Goal: Task Accomplishment & Management: Use online tool/utility

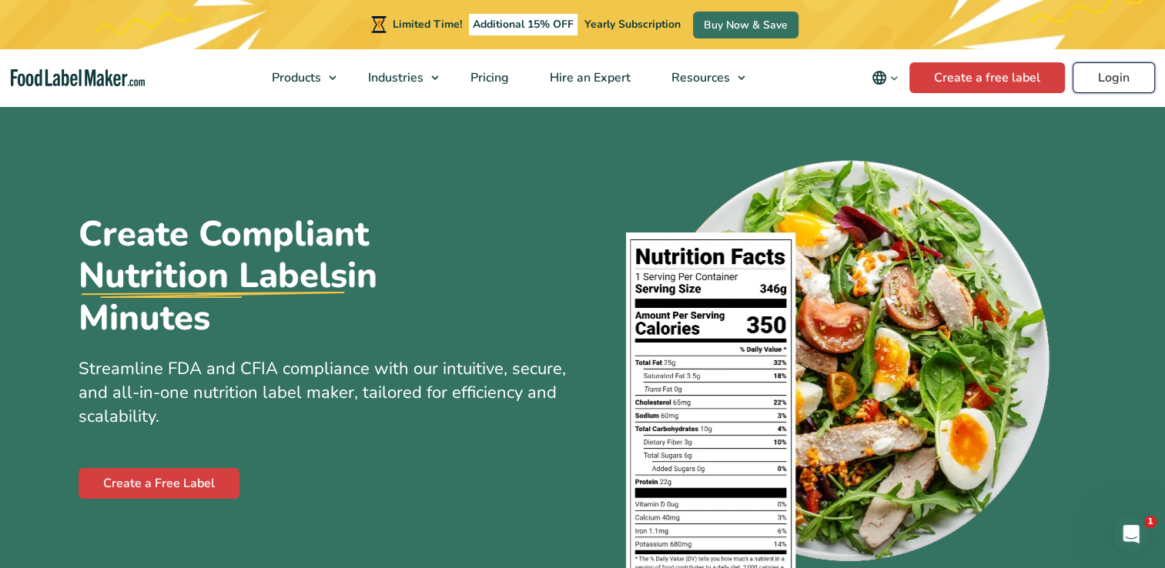
click at [1105, 76] on link "Login" at bounding box center [1113, 77] width 82 height 31
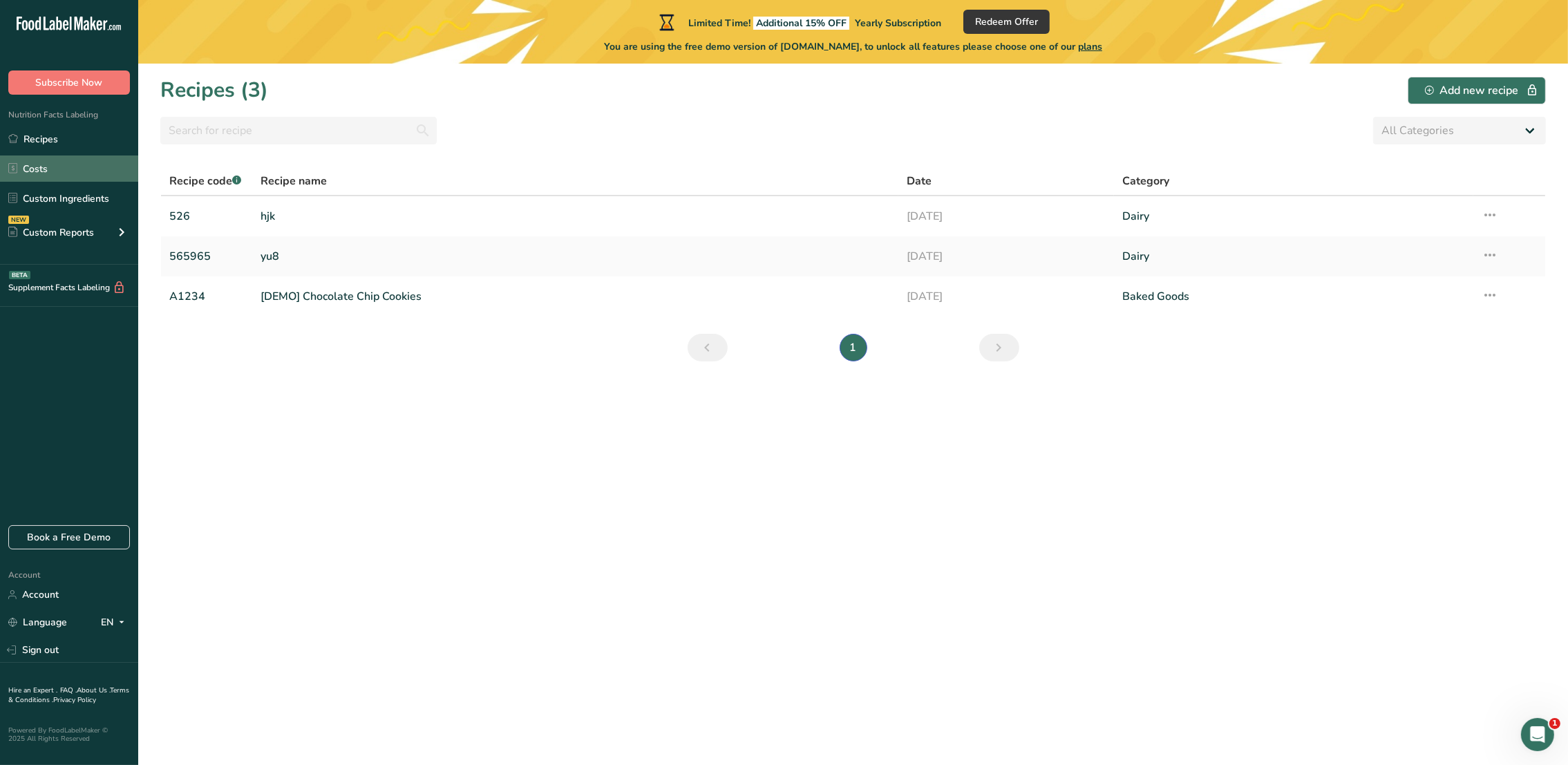
click at [24, 170] on link "Costs" at bounding box center [69, 168] width 138 height 26
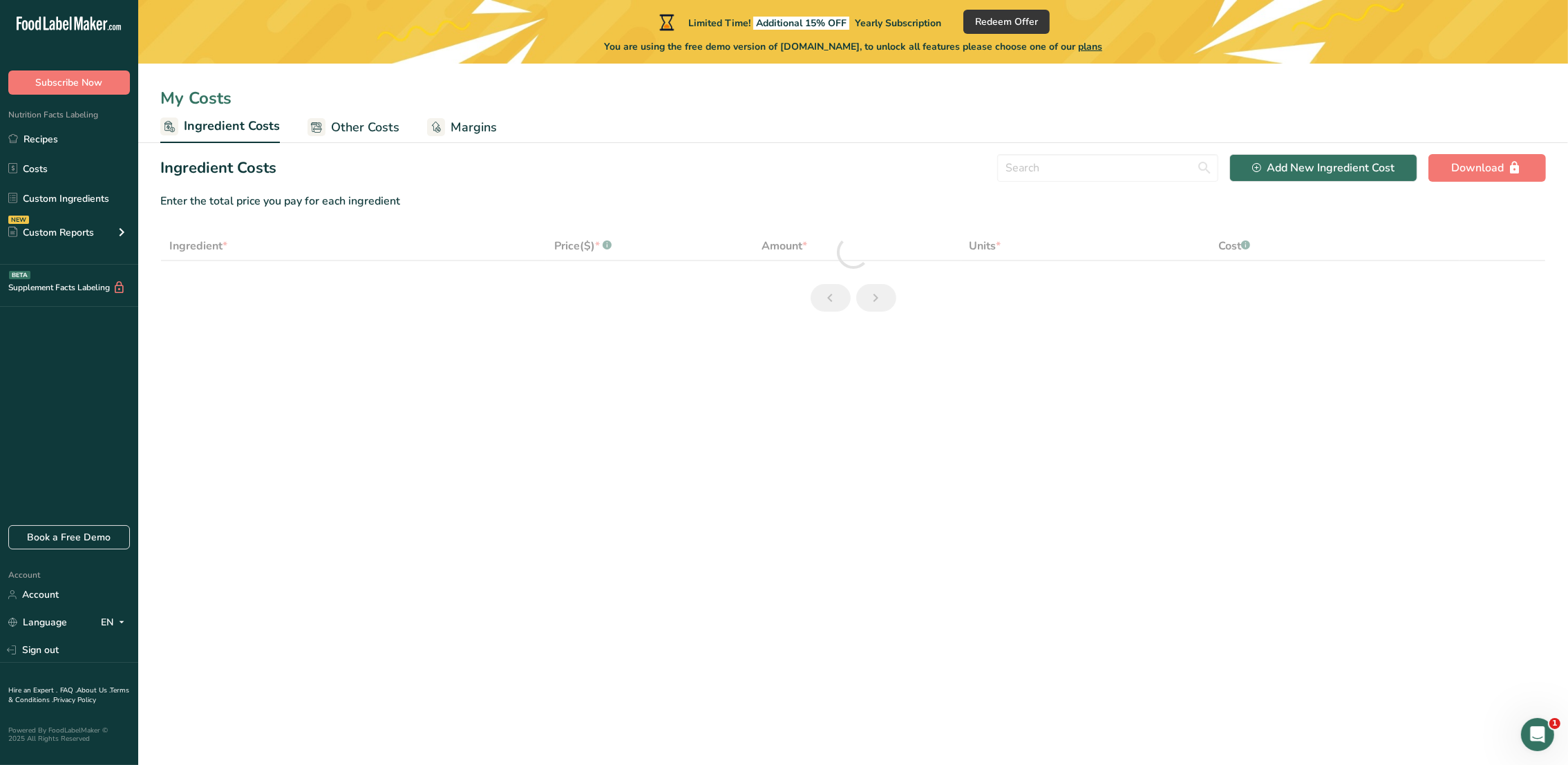
select select "3"
select select "1"
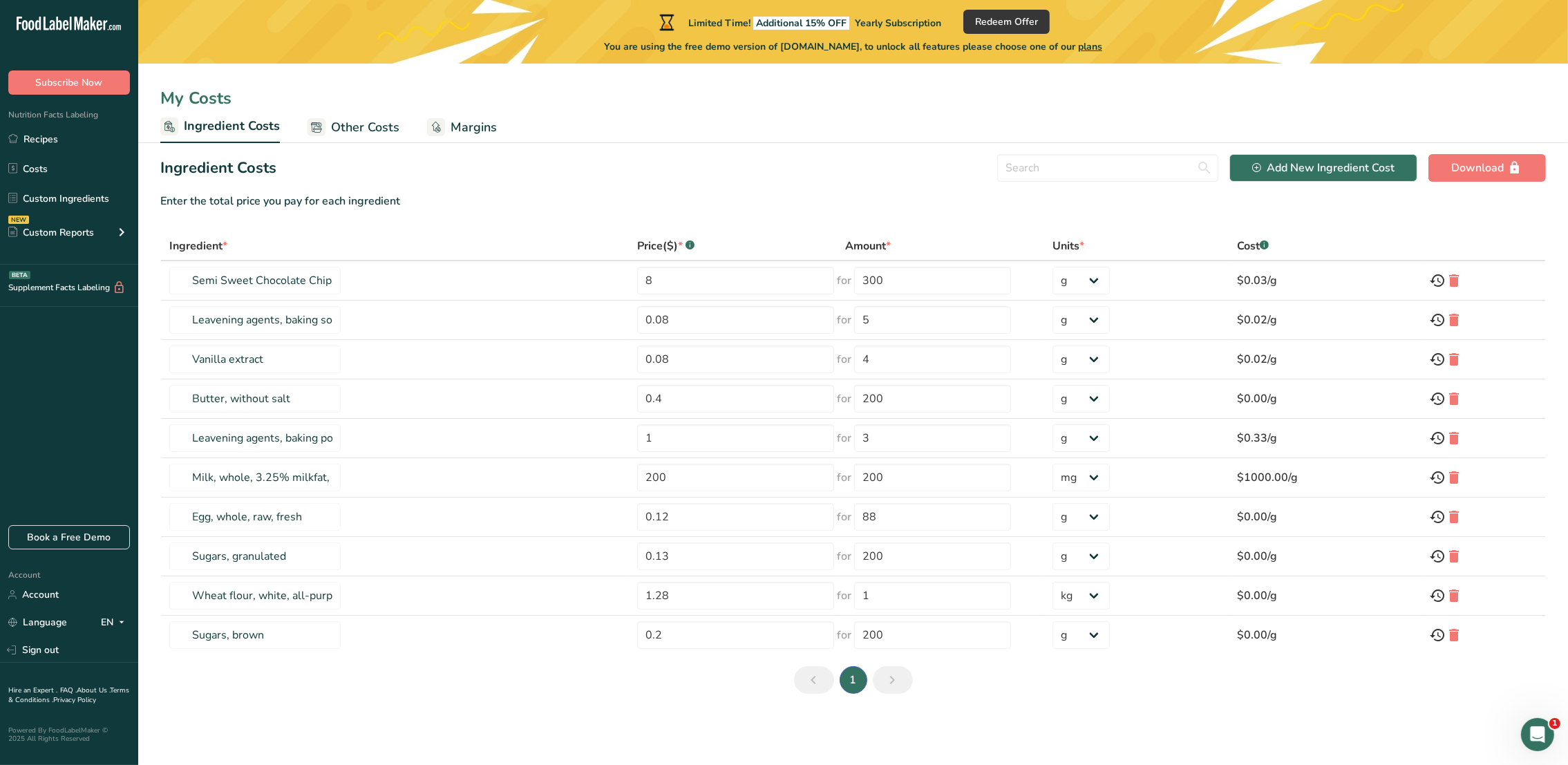
click at [384, 128] on span "Other Costs" at bounding box center [365, 128] width 68 height 19
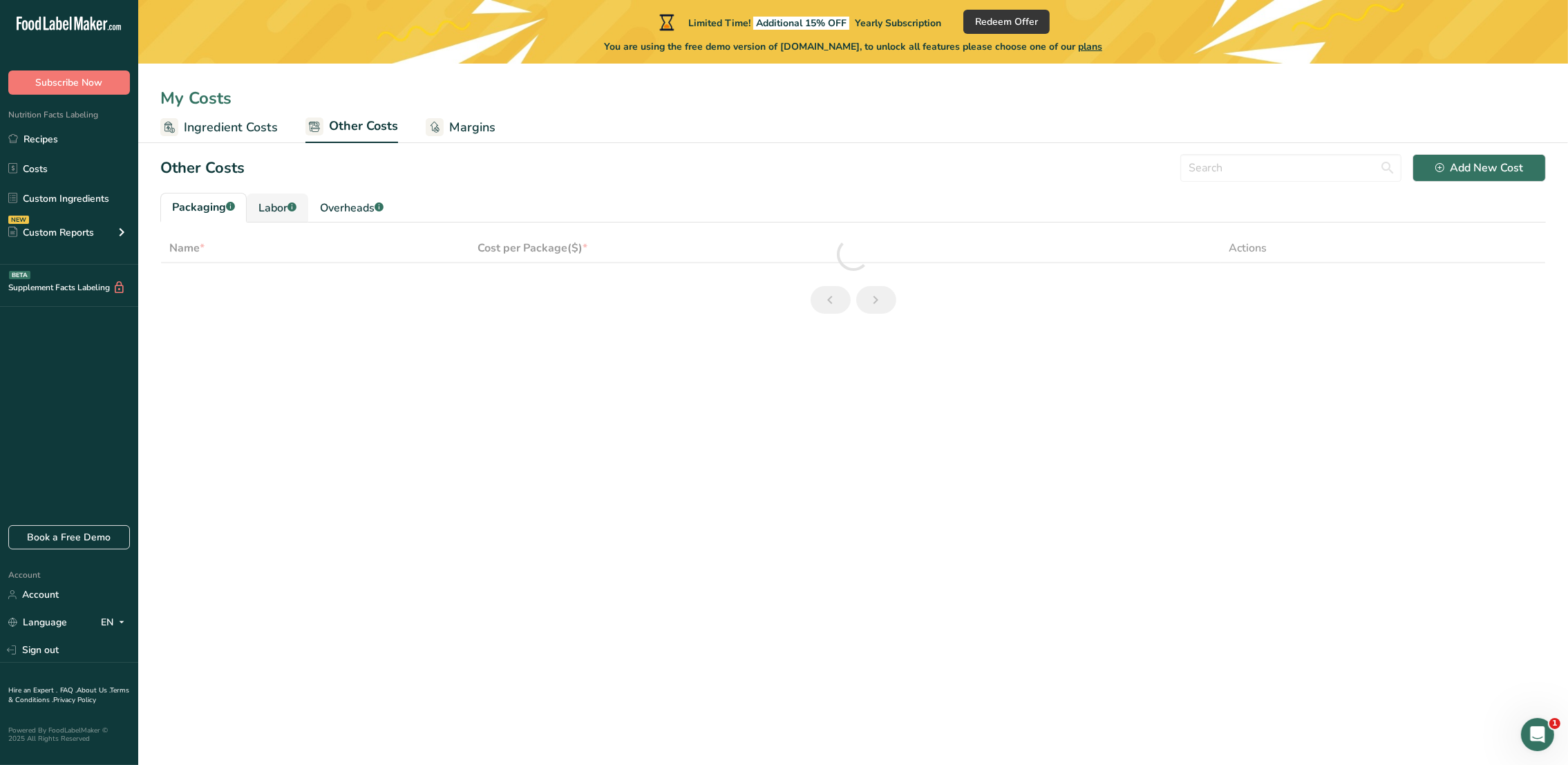
click at [270, 205] on div "Labor .a-a{fill:#347362;}.b-a{fill:#fff;}" at bounding box center [277, 207] width 38 height 16
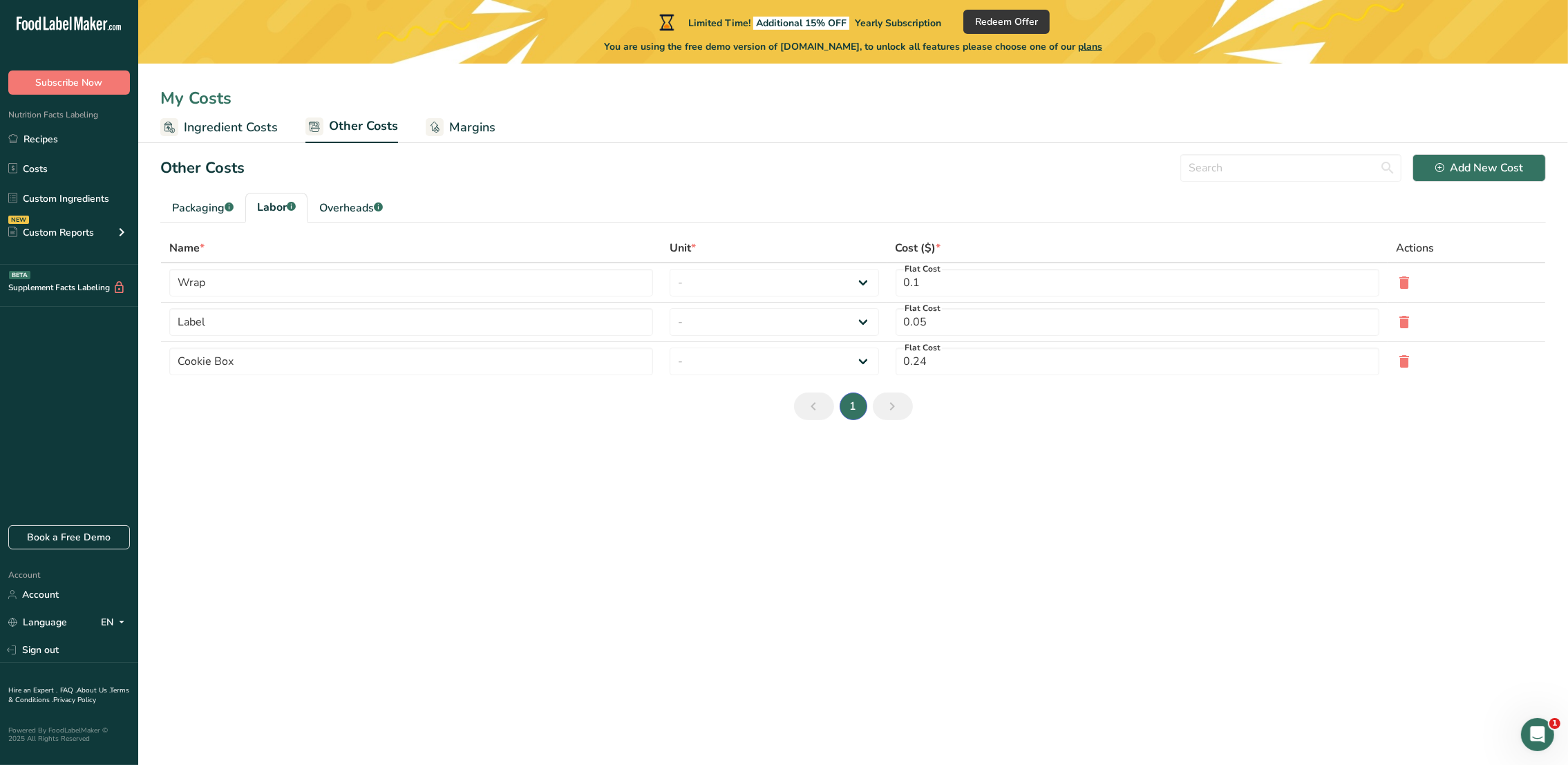
type input "Baker"
select select "1"
type input "9.3"
type input "Chef"
type input "3"
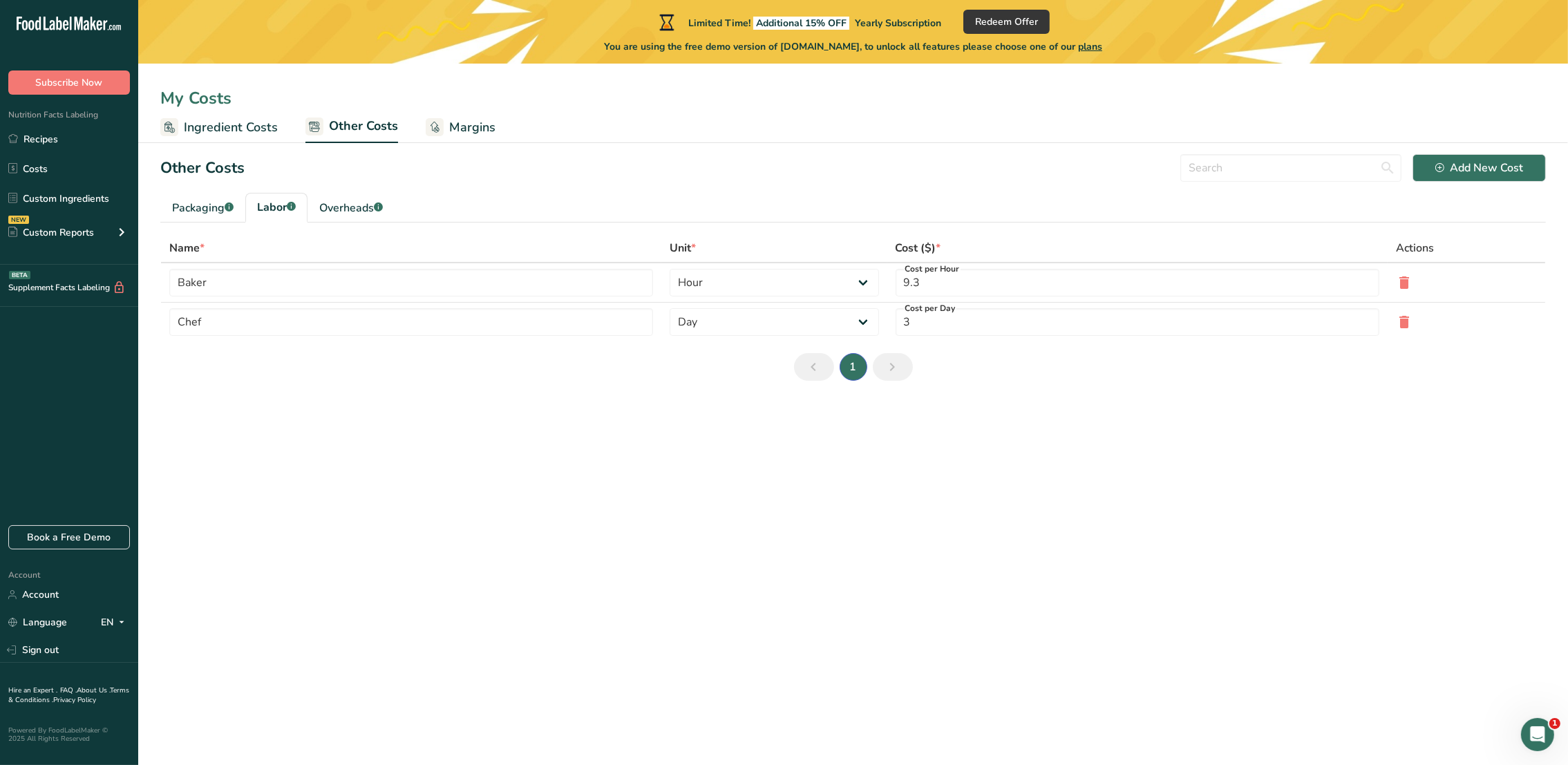
click at [932, 259] on th "Cost ($) *" at bounding box center [1136, 249] width 500 height 29
click at [366, 200] on div "Overheads .a-a{fill:#347362;}.b-a{fill:#fff;}" at bounding box center [351, 207] width 64 height 16
type input "Electricity"
type input "5"
type input "Gas"
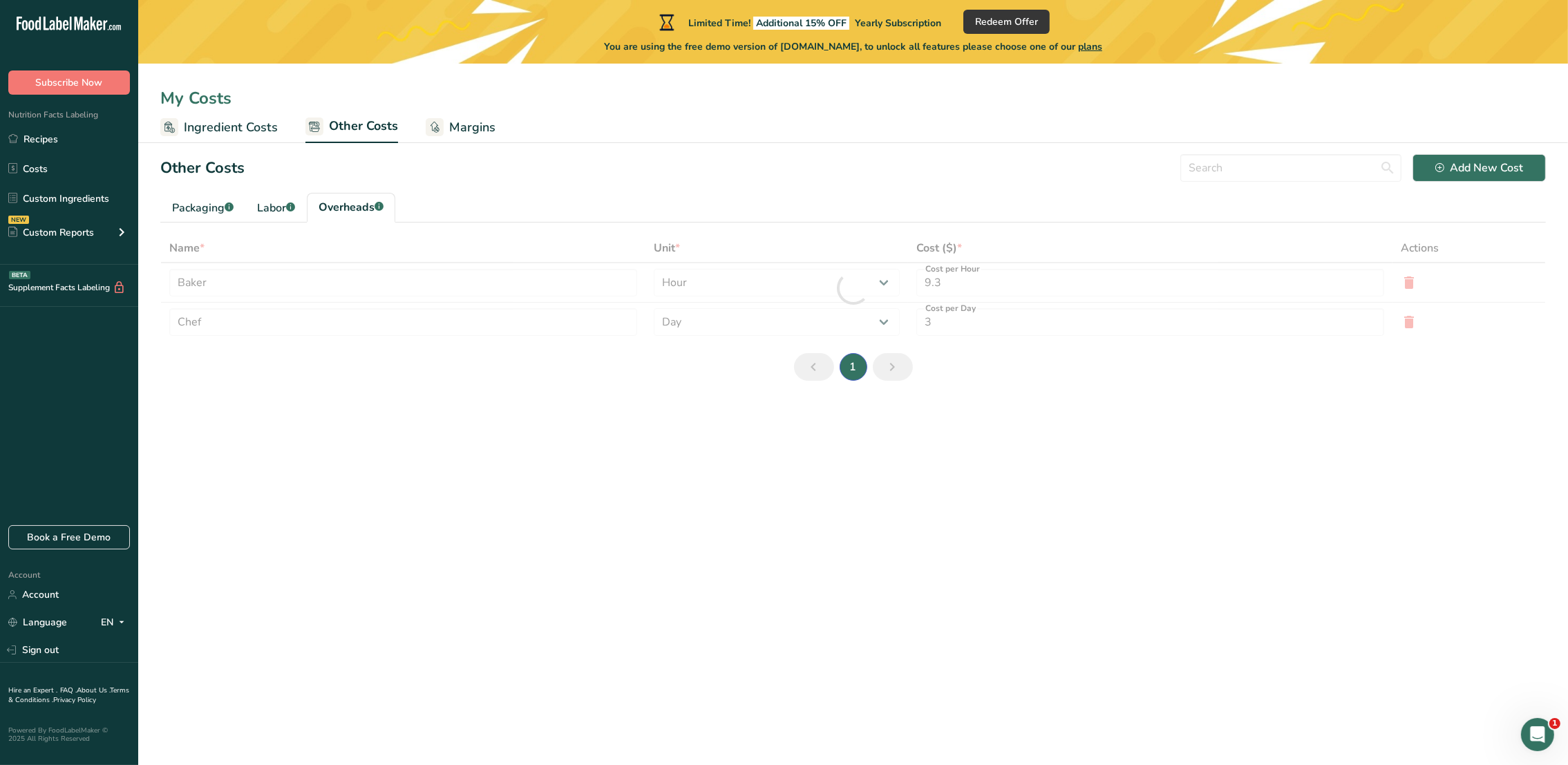
select select "1"
type input "1"
click at [268, 204] on div "Labor .a-a{fill:#347362;}.b-a{fill:#fff;}" at bounding box center [276, 207] width 38 height 16
type input "Baker"
type input "9.3"
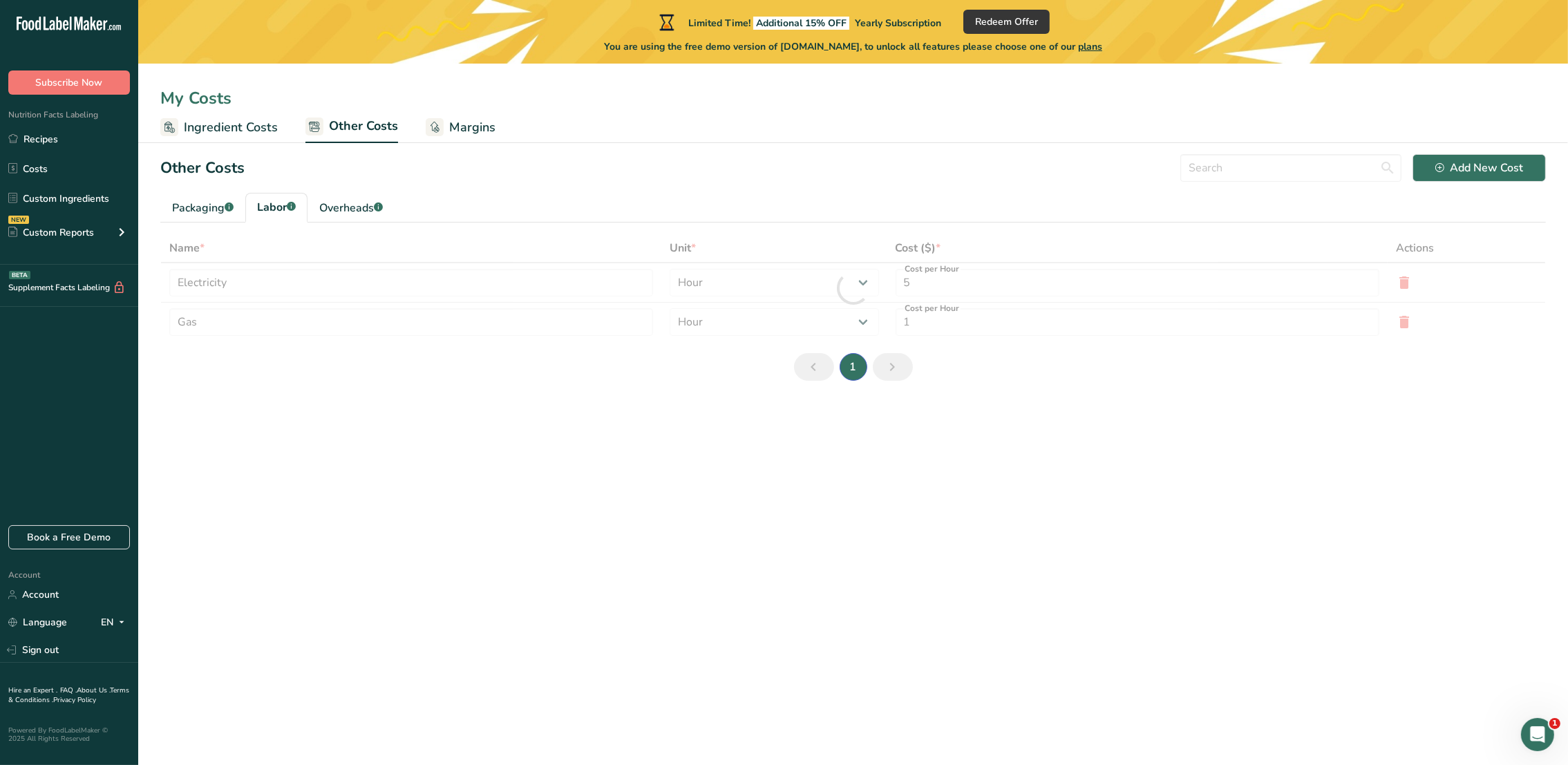
type input "Chef"
select select "2"
type input "3"
drag, startPoint x: 661, startPoint y: 244, endPoint x: 694, endPoint y: 242, distance: 33.1
click at [694, 242] on div "Unit *" at bounding box center [774, 248] width 208 height 16
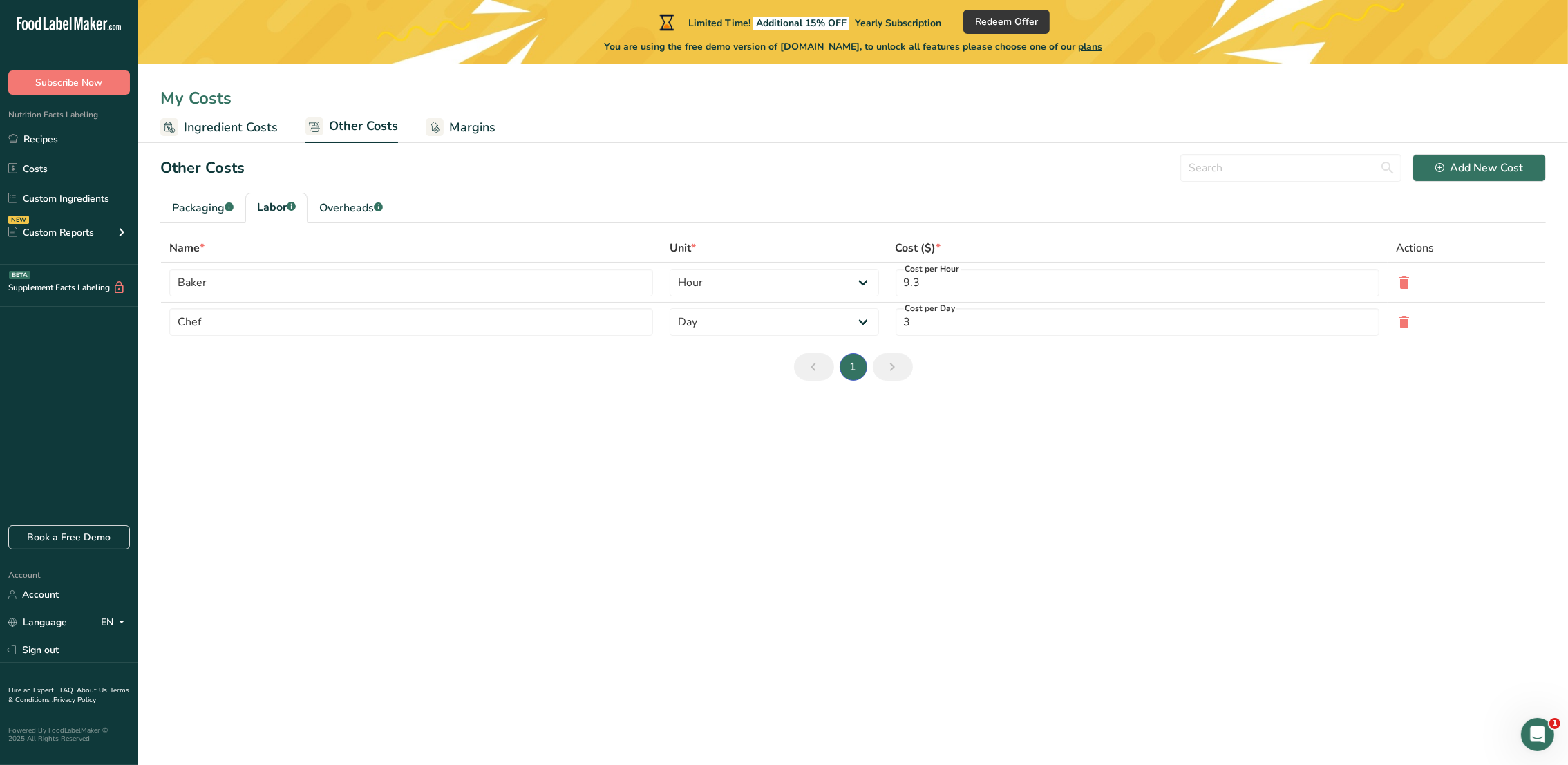
copy div "Unit *"
drag, startPoint x: 898, startPoint y: 243, endPoint x: 950, endPoint y: 240, distance: 52.1
click at [950, 240] on div "Cost ($) *" at bounding box center [1137, 248] width 484 height 16
copy div "Cost ($) *"
click at [863, 284] on select "Day Hour" at bounding box center [774, 282] width 208 height 28
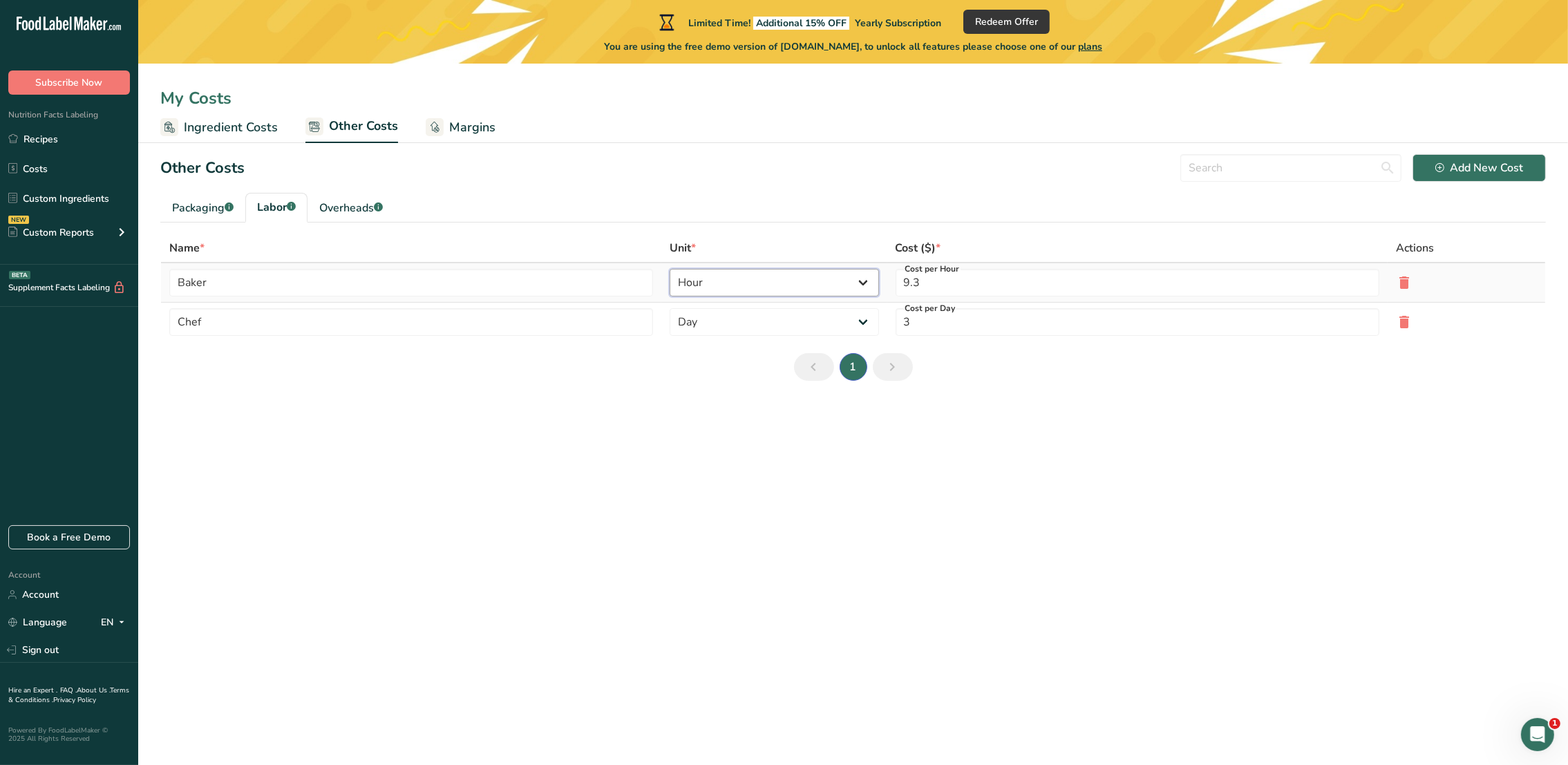
click at [864, 283] on select "Day Hour" at bounding box center [774, 282] width 208 height 28
click at [865, 282] on select "Day Hour" at bounding box center [774, 282] width 208 height 28
click at [202, 199] on div "Packaging .a-a{fill:#347362;}.b-a{fill:#fff;}" at bounding box center [203, 207] width 62 height 16
type input "Wrap"
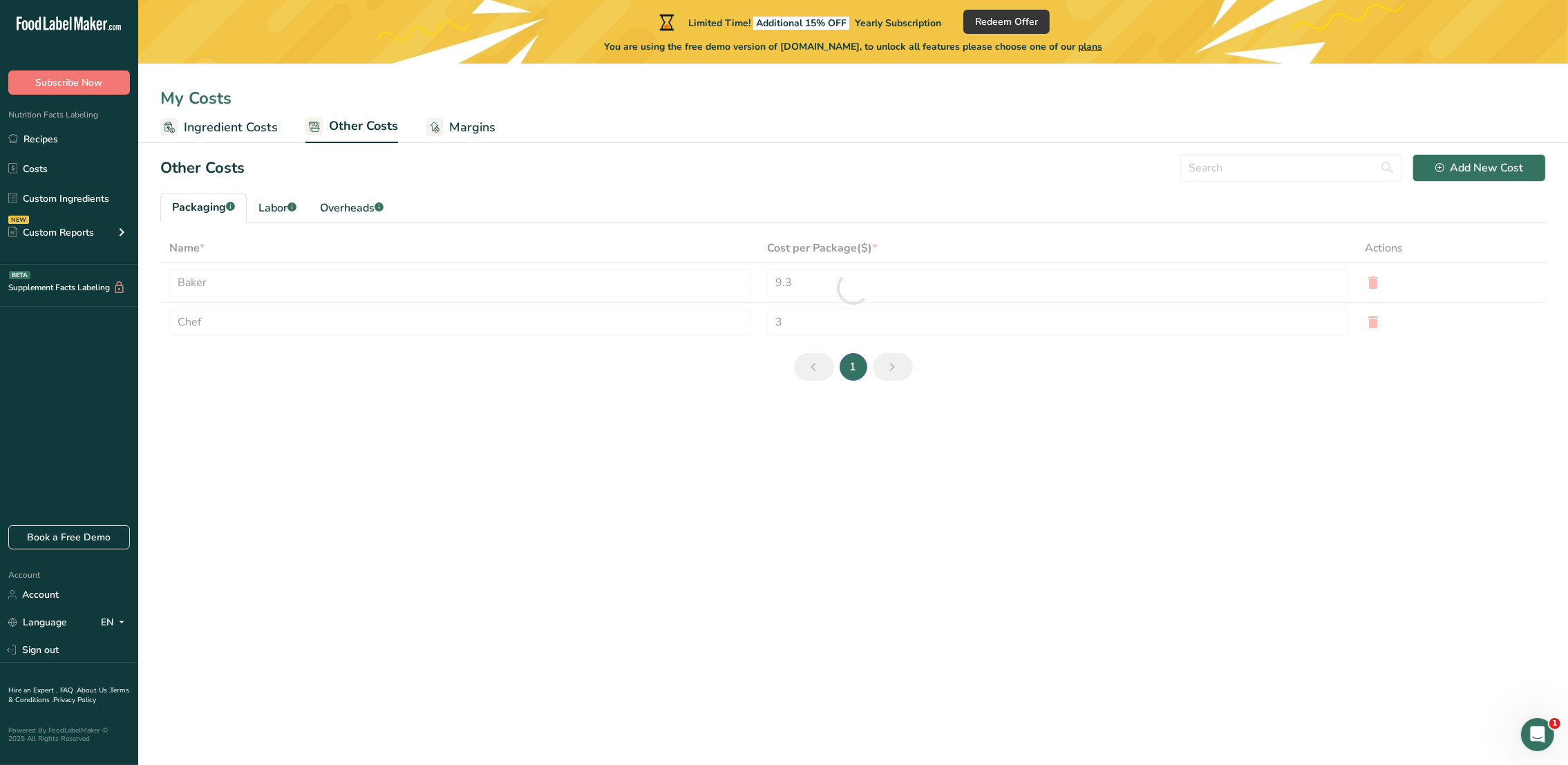
type input "Label"
type input "0.1"
type input "0.05"
click at [275, 206] on div "Labor .a-a{fill:#347362;}.b-a{fill:#fff;}" at bounding box center [277, 207] width 38 height 16
type input "Baker"
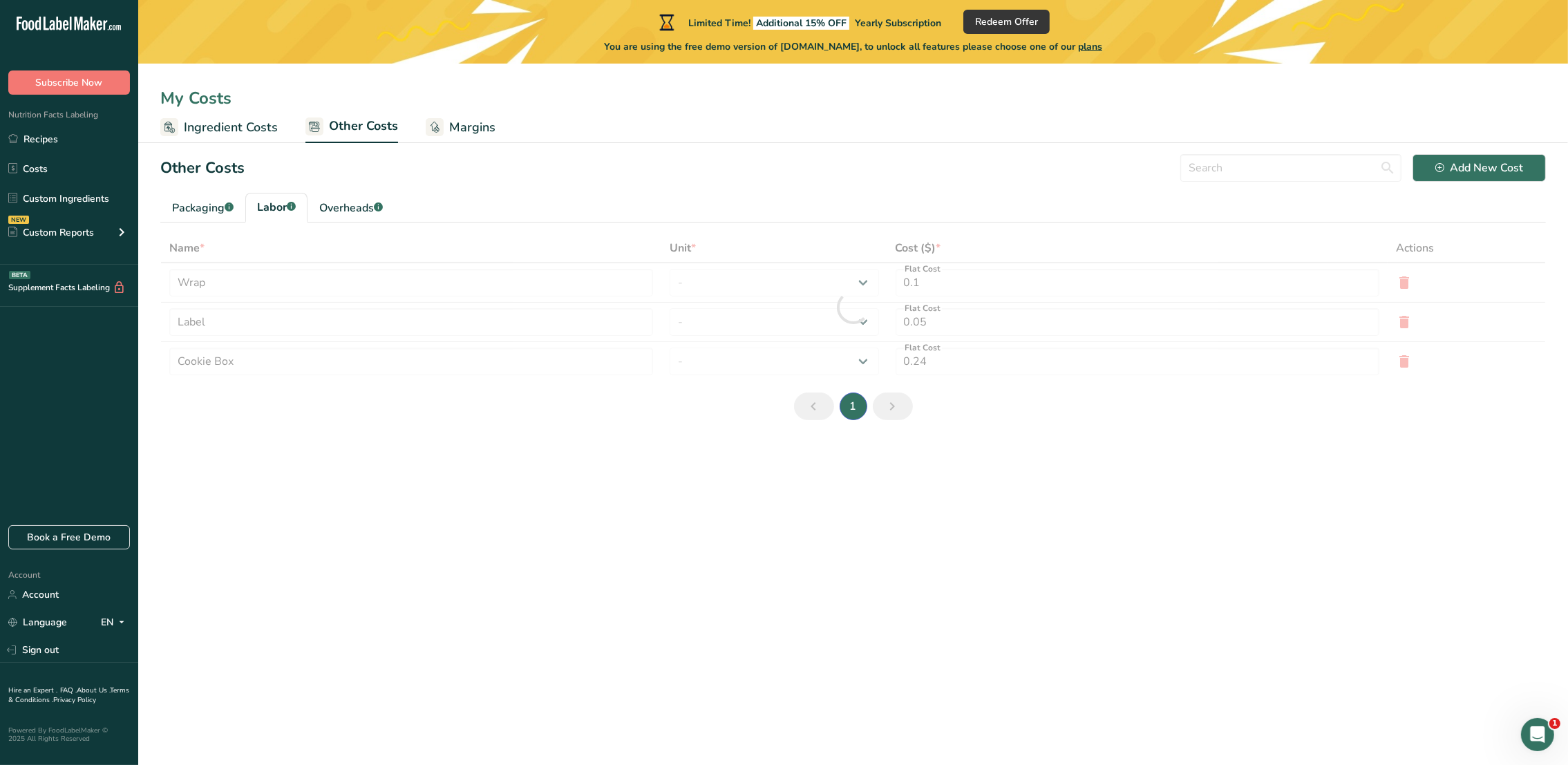
type input "Chef"
type input "9.3"
select select "1"
type input "3"
click at [863, 285] on select "Day Hour" at bounding box center [774, 282] width 208 height 28
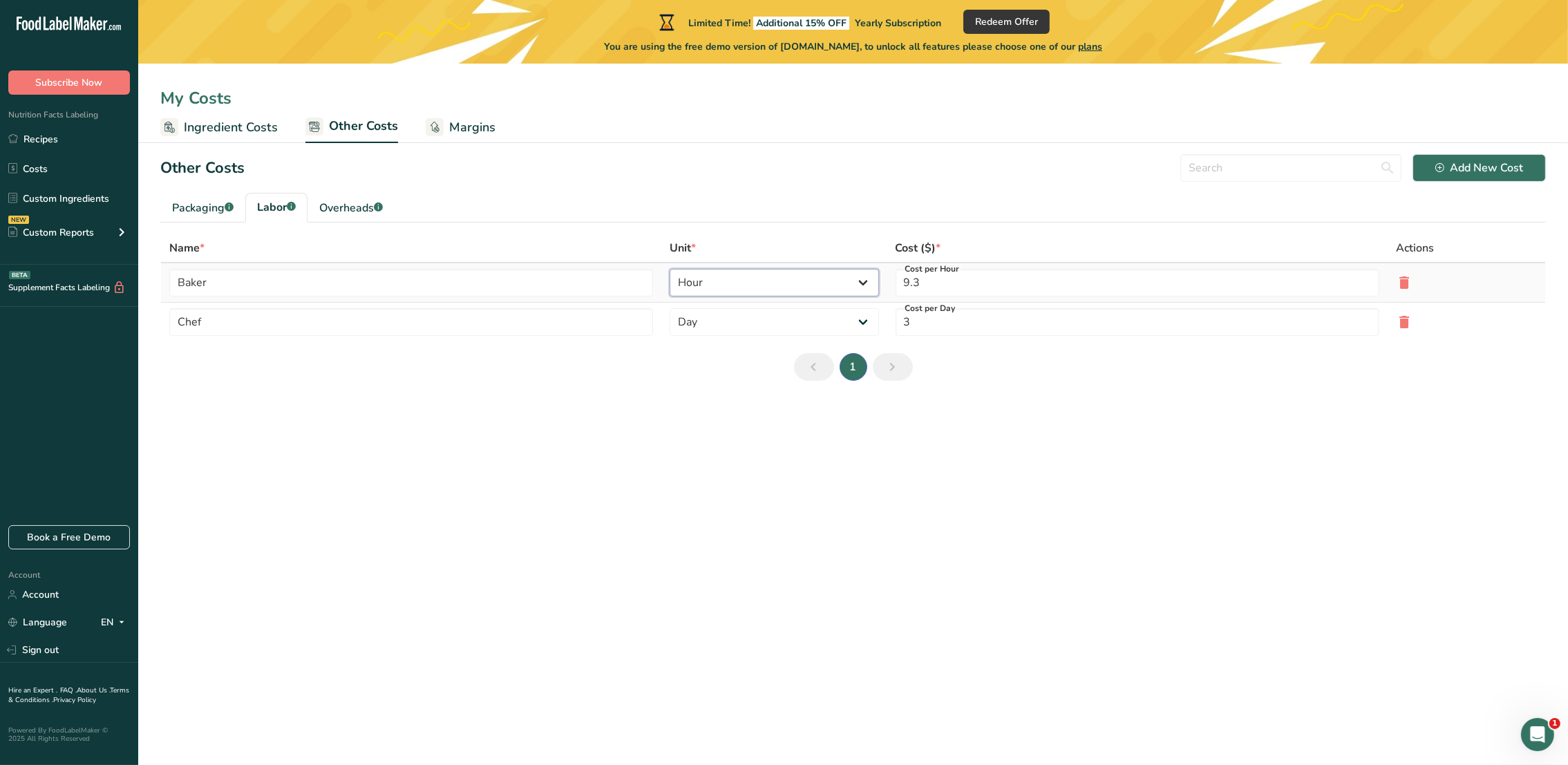
click at [863, 285] on select "Day Hour" at bounding box center [774, 282] width 208 height 28
click at [355, 203] on div "Overheads .a-a{fill:#347362;}.b-a{fill:#fff;}" at bounding box center [351, 207] width 64 height 16
type input "Electricity"
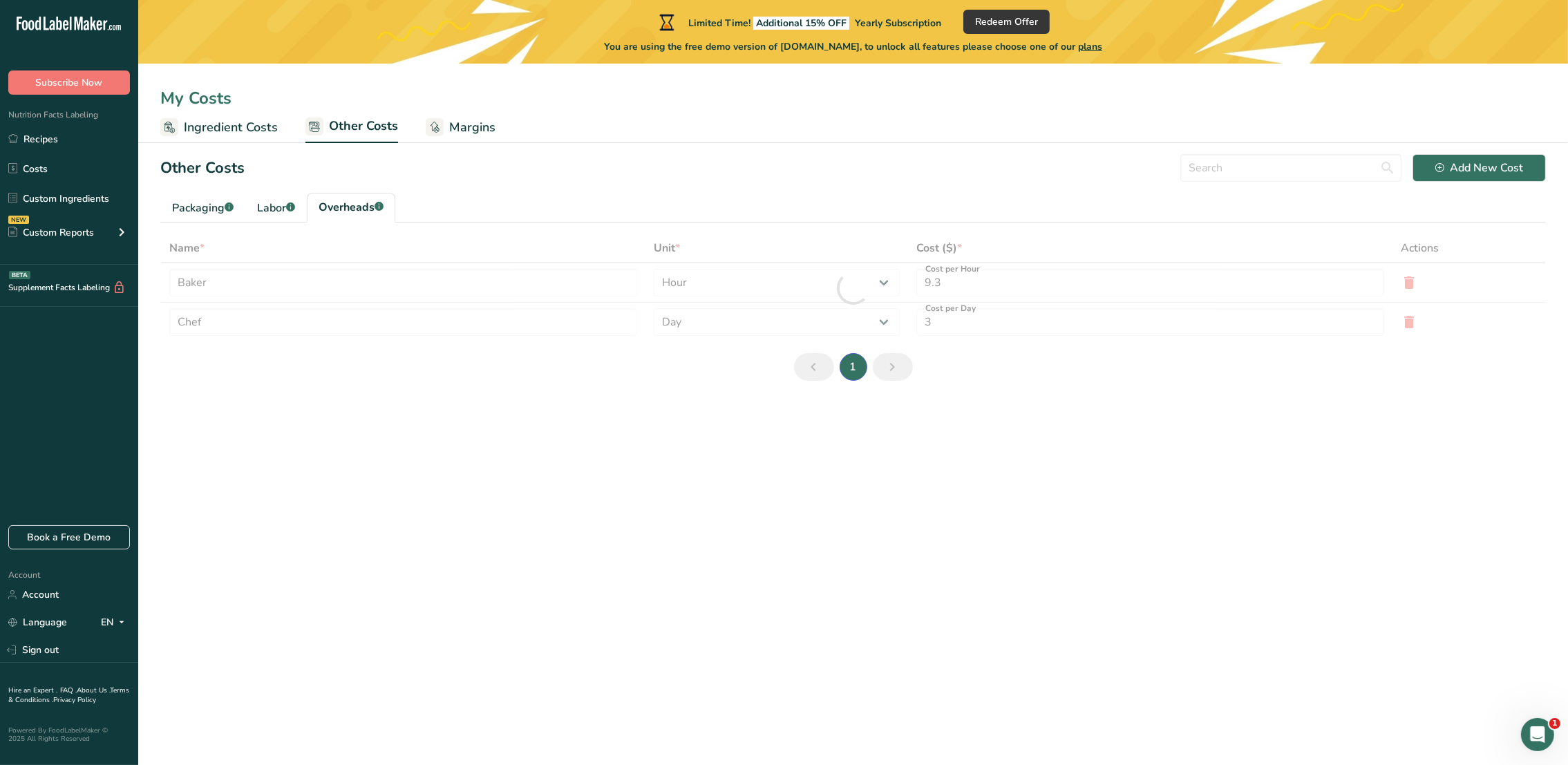
type input "Gas"
type input "5"
type input "1"
select select "1"
drag, startPoint x: 176, startPoint y: 281, endPoint x: 256, endPoint y: 279, distance: 80.0
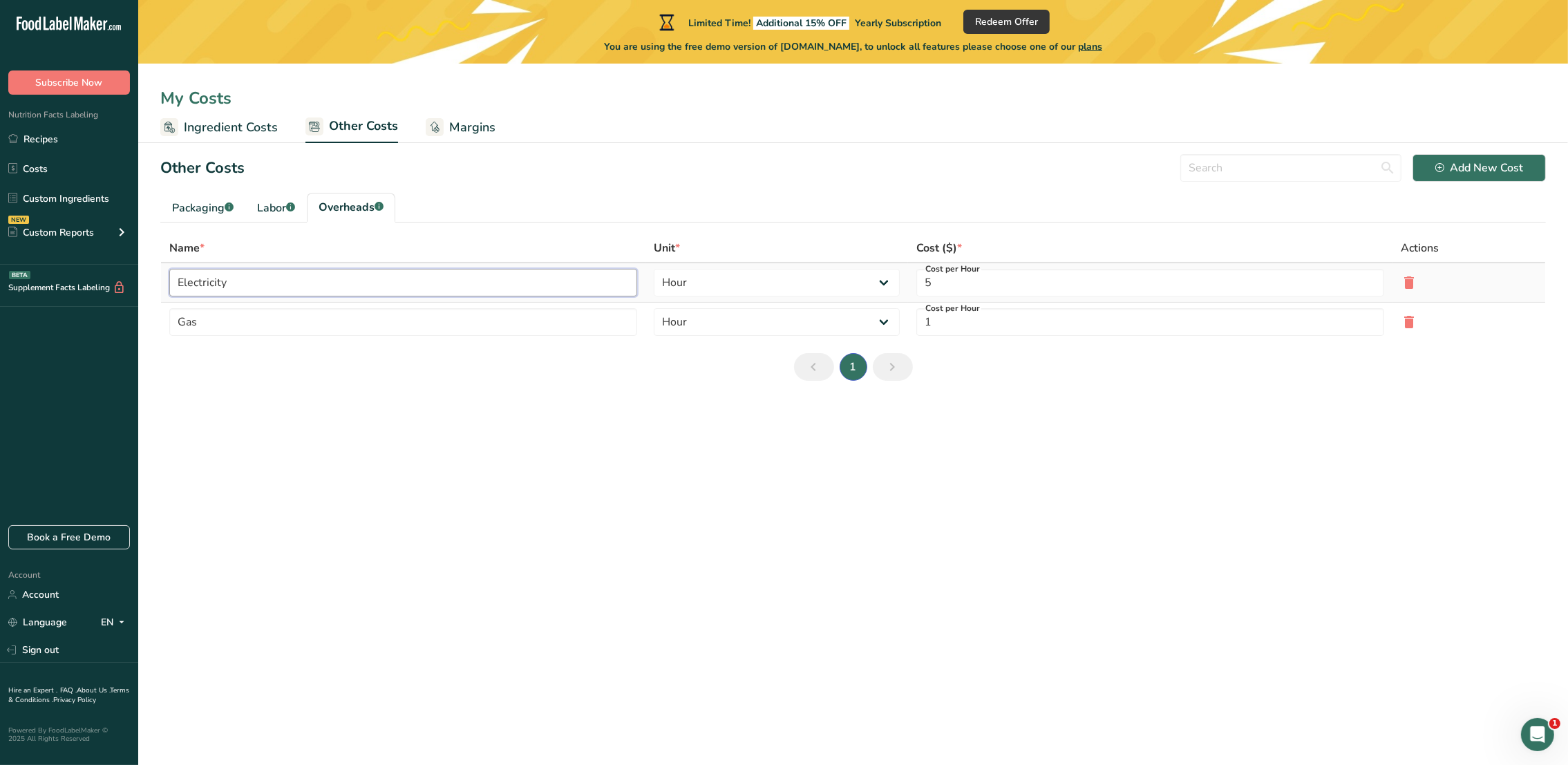
click at [256, 279] on input "Electricity" at bounding box center [403, 282] width 468 height 28
click at [275, 204] on div "Labor .a-a{fill:#347362;}.b-a{fill:#fff;}" at bounding box center [276, 207] width 38 height 16
type input "Baker"
type input "Chef"
type input "9.3"
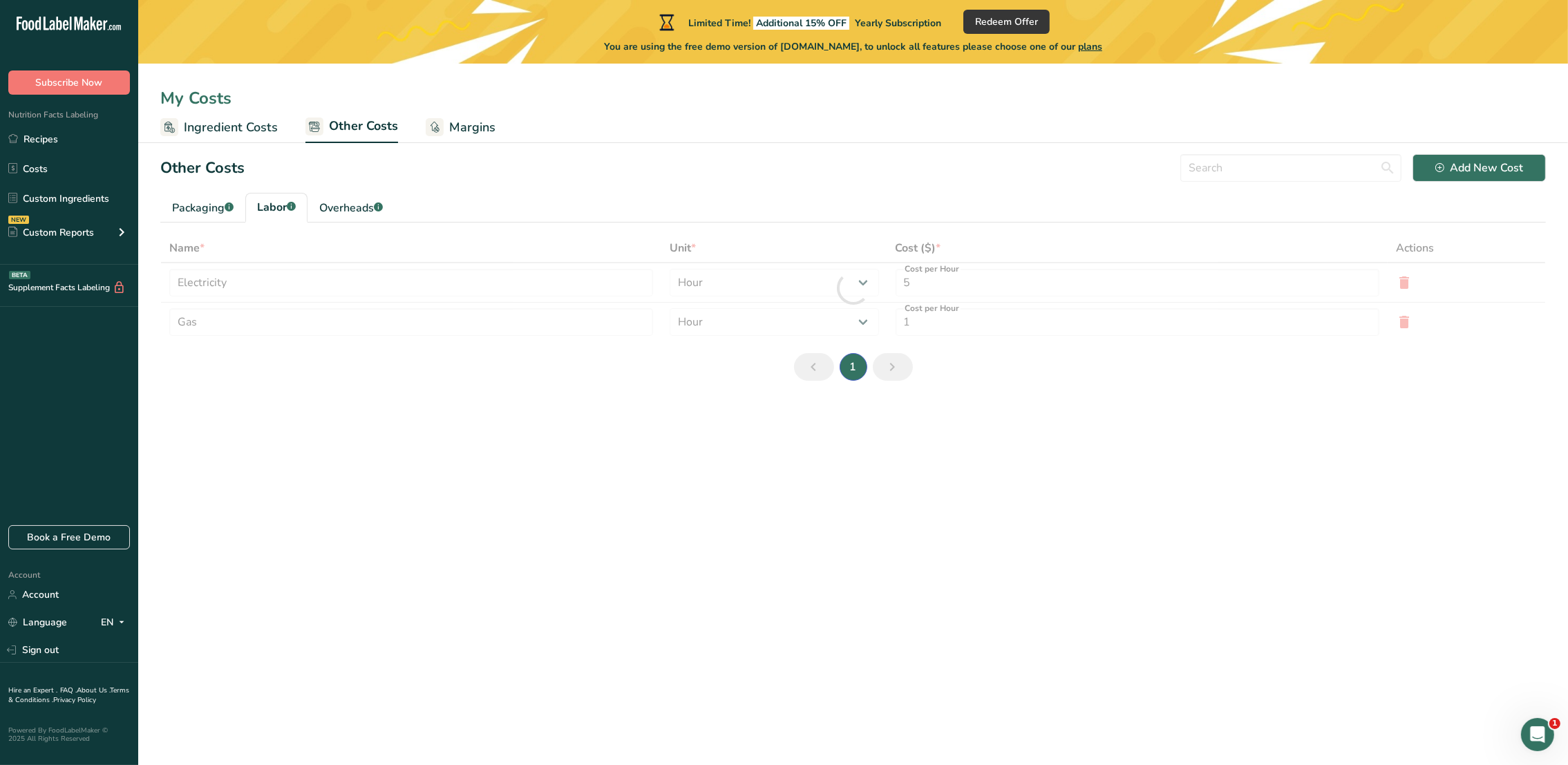
type input "3"
select select "2"
click at [359, 206] on div "Overheads .a-a{fill:#347362;}.b-a{fill:#fff;}" at bounding box center [351, 207] width 64 height 16
type input "Electricity"
type input "Gas"
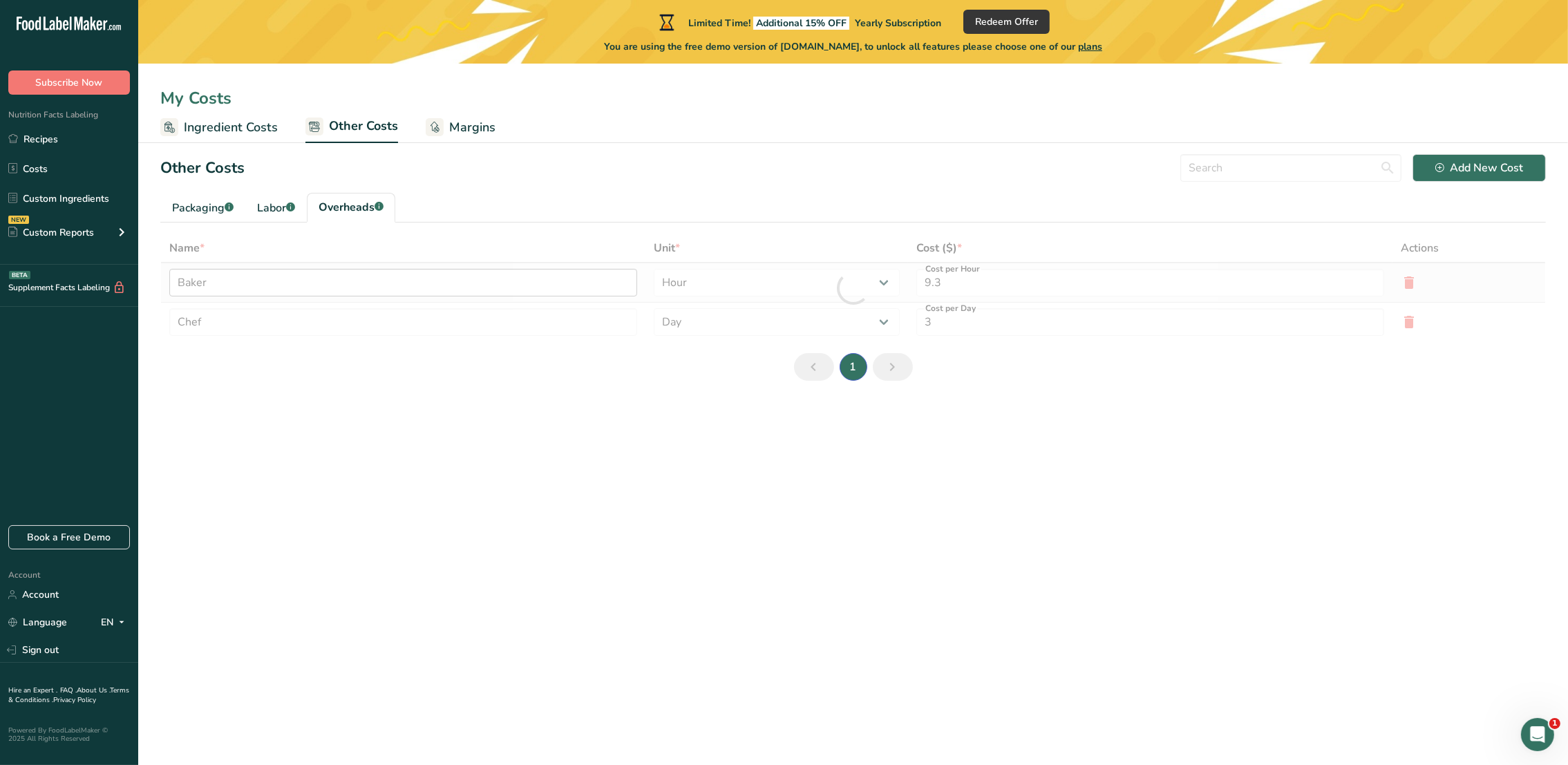
type input "5"
type input "1"
select select "1"
drag, startPoint x: 179, startPoint y: 282, endPoint x: 227, endPoint y: 282, distance: 48.0
click at [227, 282] on input "Electricity" at bounding box center [403, 282] width 468 height 28
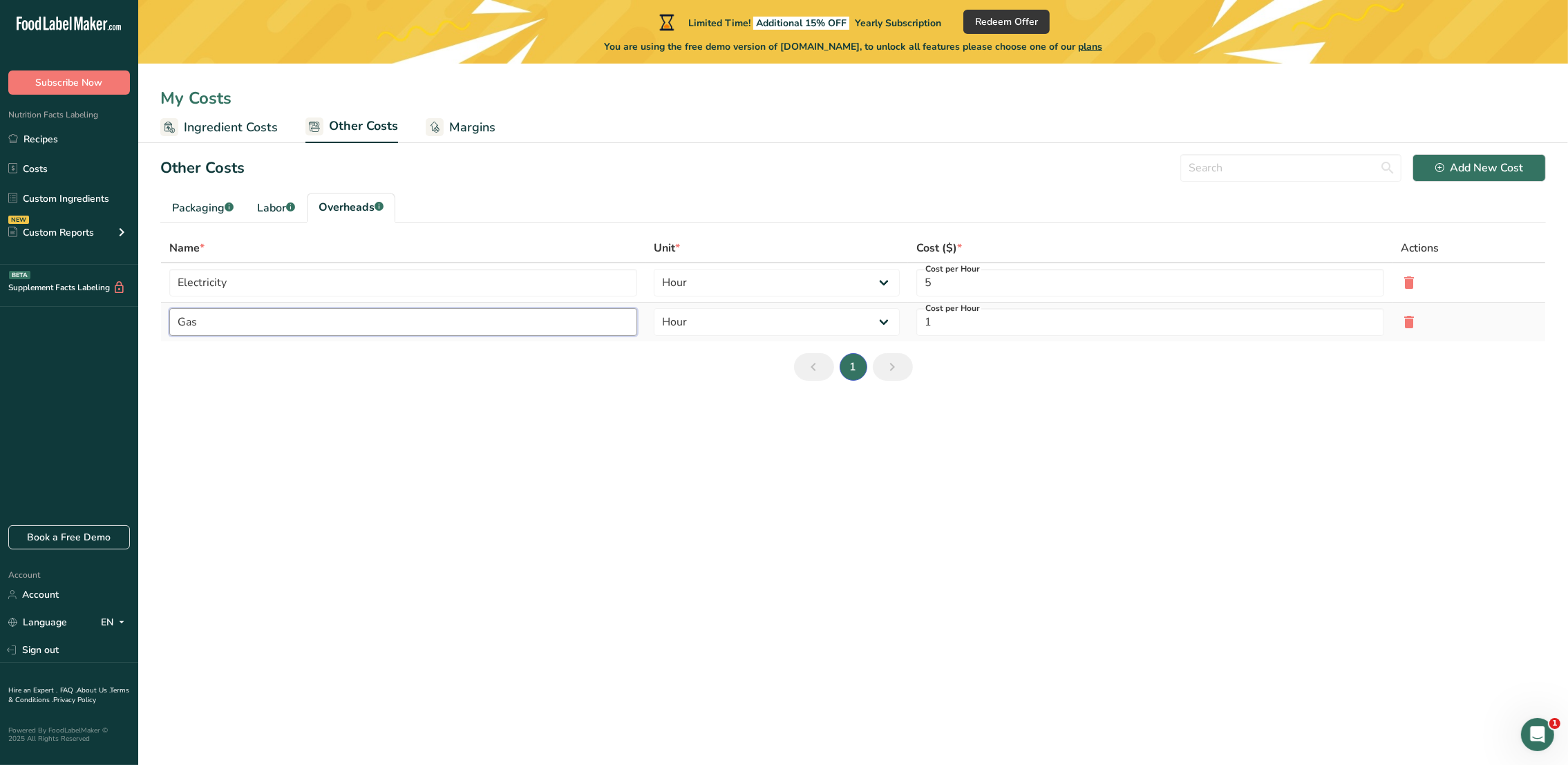
drag, startPoint x: 180, startPoint y: 322, endPoint x: 208, endPoint y: 321, distance: 28.0
click at [208, 321] on input "Gas" at bounding box center [403, 321] width 468 height 28
click at [268, 203] on div "Labor .a-a{fill:#347362;}.b-a{fill:#fff;}" at bounding box center [276, 207] width 38 height 16
type input "Baker"
type input "Chef"
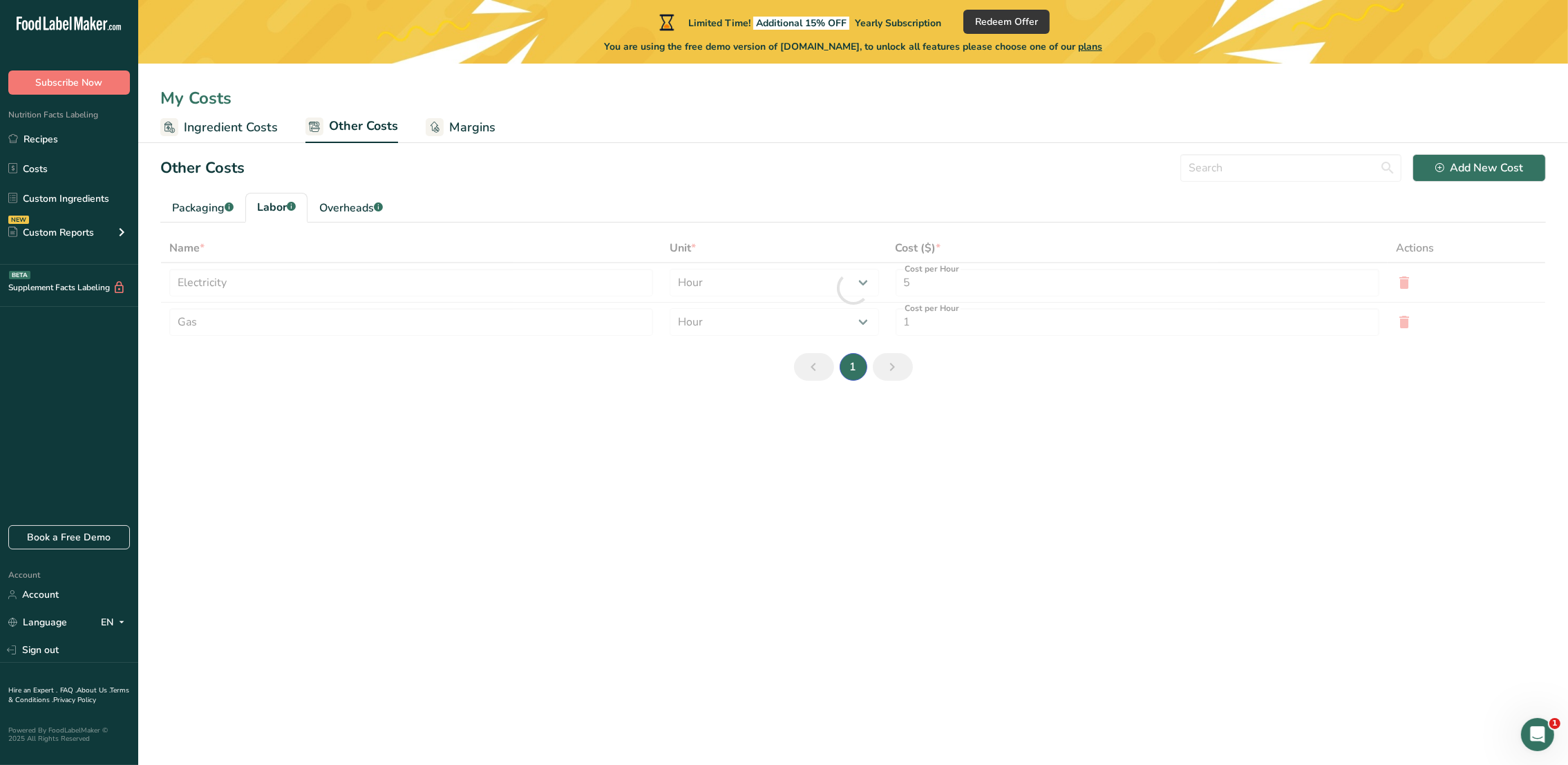
type input "9.3"
type input "3"
select select "2"
drag, startPoint x: 180, startPoint y: 282, endPoint x: 253, endPoint y: 281, distance: 73.0
click at [253, 281] on input "Baker" at bounding box center [411, 282] width 484 height 28
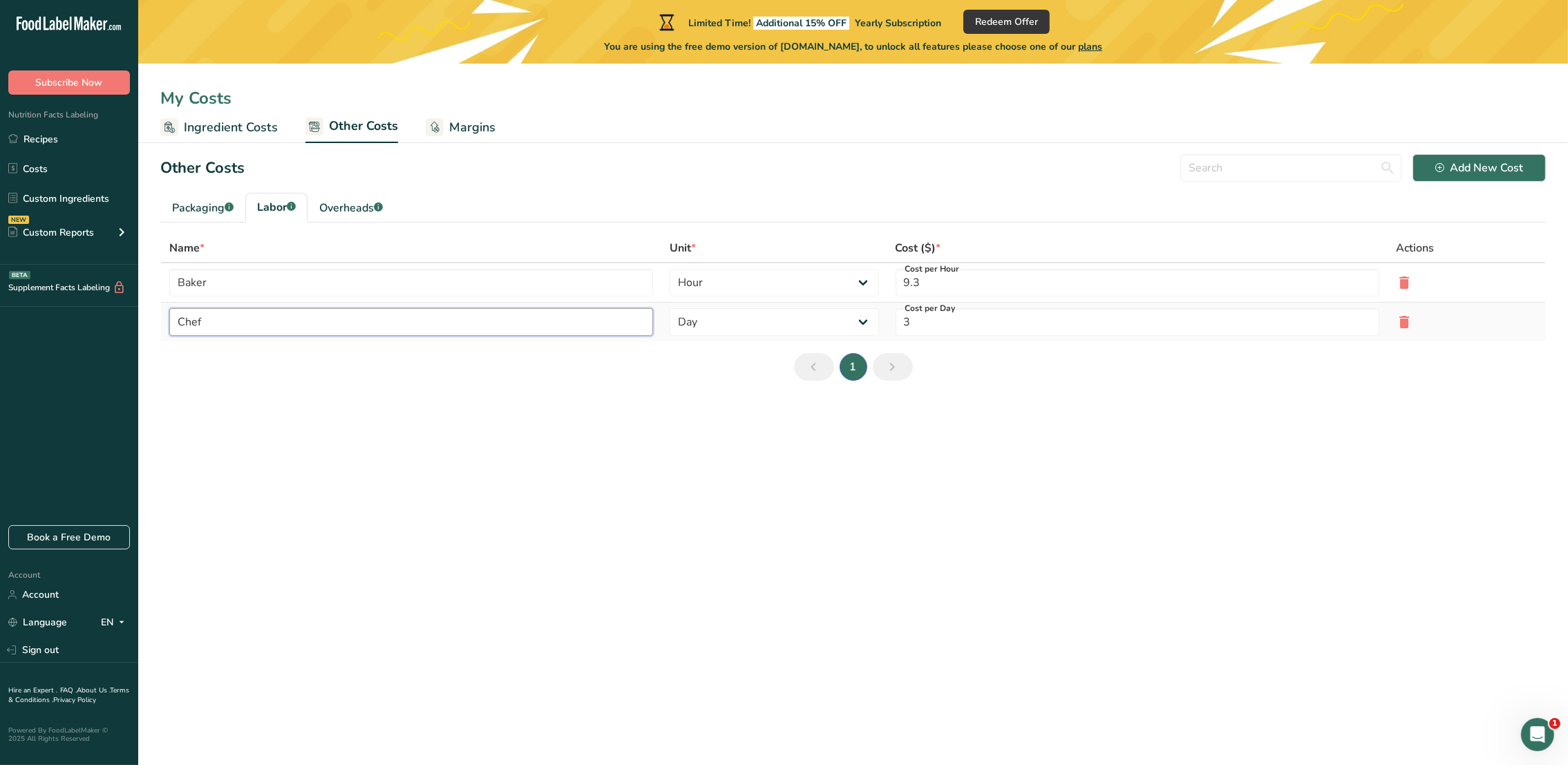
drag, startPoint x: 176, startPoint y: 324, endPoint x: 212, endPoint y: 325, distance: 36.0
click at [212, 325] on input "Chef" at bounding box center [411, 321] width 484 height 28
click at [200, 208] on div "Packaging .a-a{fill:#347362;}.b-a{fill:#fff;}" at bounding box center [203, 207] width 62 height 16
type input "Wrap"
type input "Label"
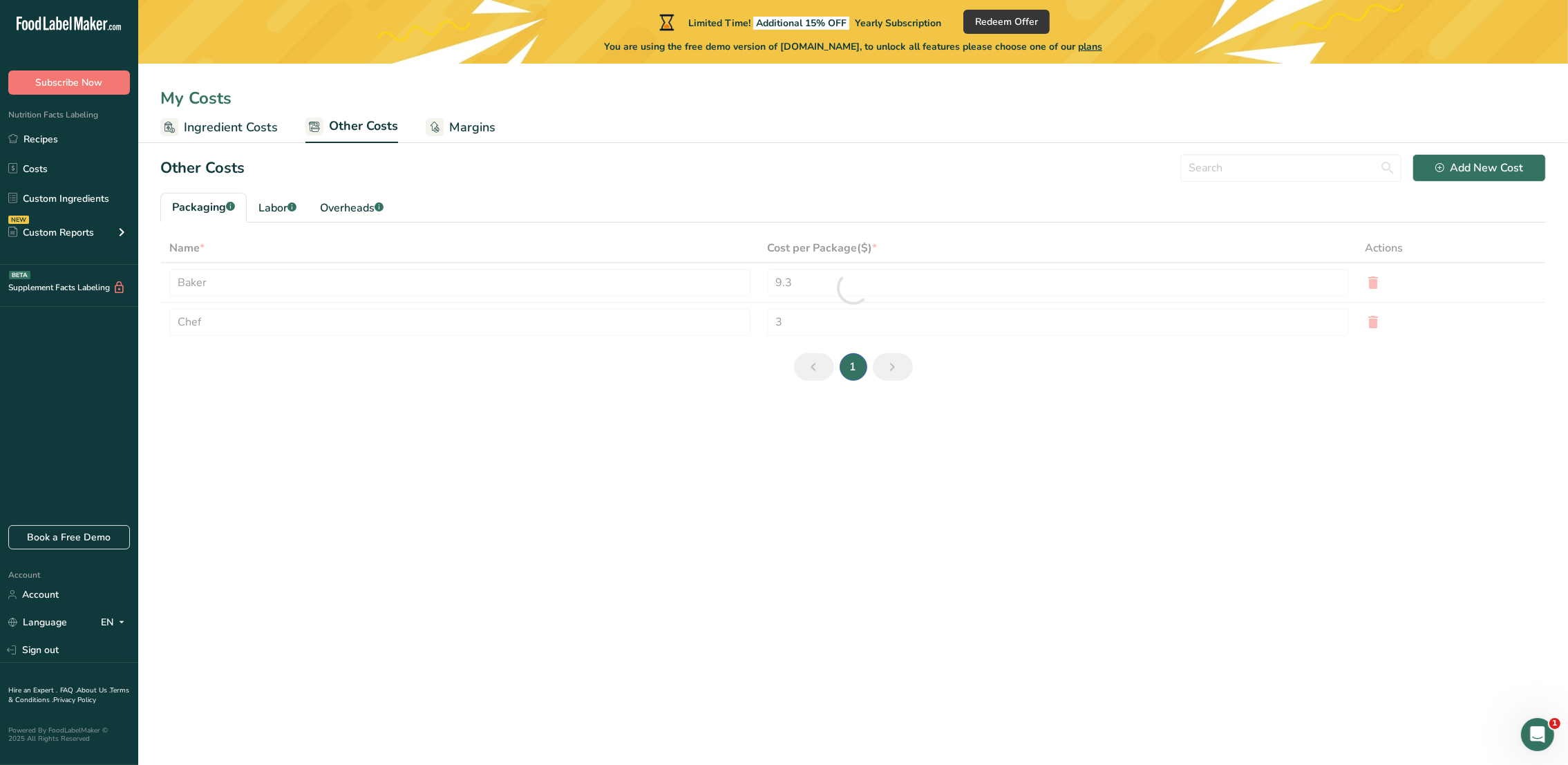
type input "0.1"
type input "0.05"
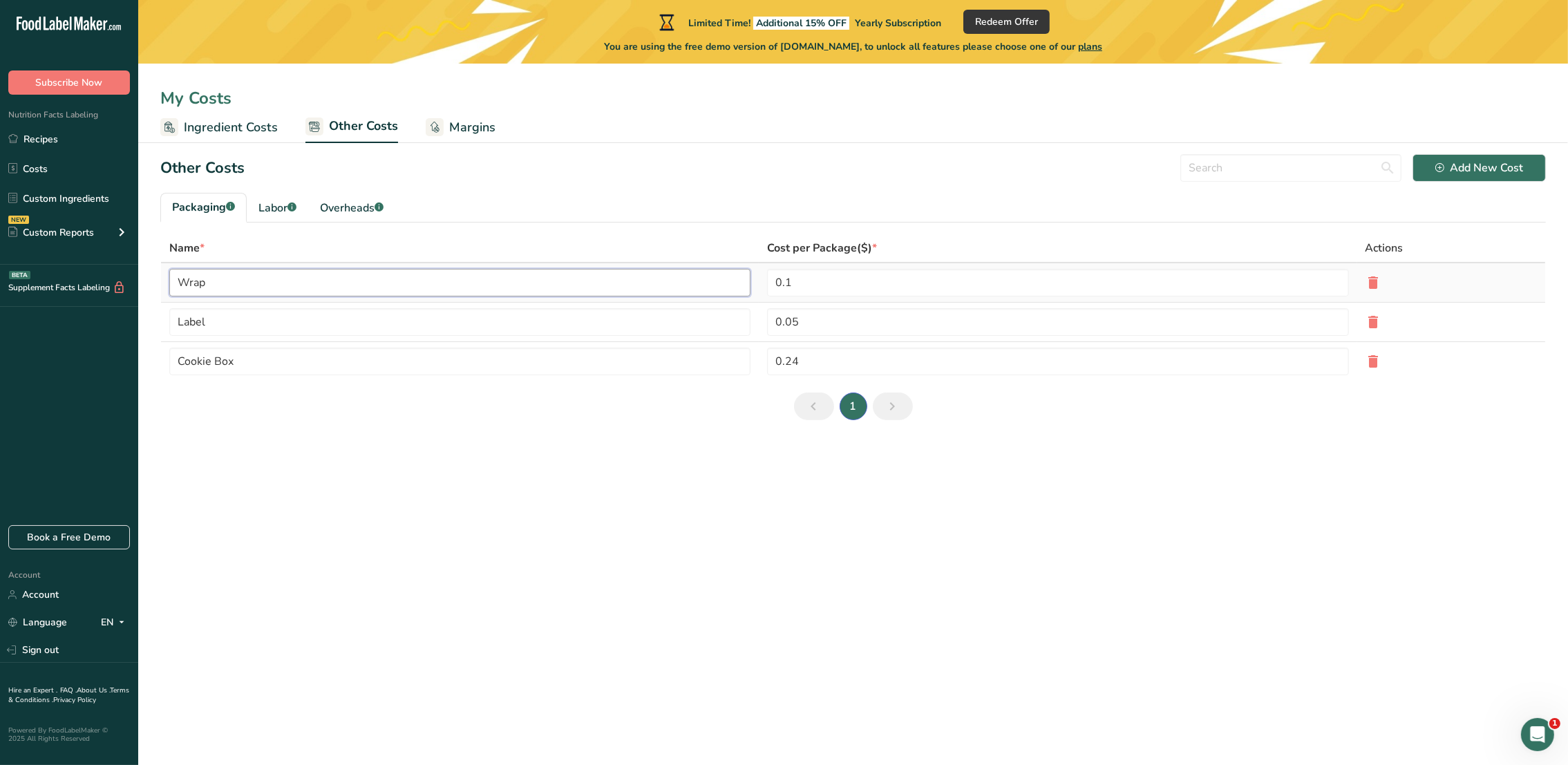
drag, startPoint x: 176, startPoint y: 281, endPoint x: 241, endPoint y: 286, distance: 65.2
click at [241, 286] on input "Wrap" at bounding box center [460, 282] width 581 height 28
drag, startPoint x: 178, startPoint y: 322, endPoint x: 203, endPoint y: 315, distance: 26.0
click at [203, 315] on input "Label" at bounding box center [460, 321] width 581 height 28
click at [185, 323] on input "Label" at bounding box center [460, 321] width 581 height 28
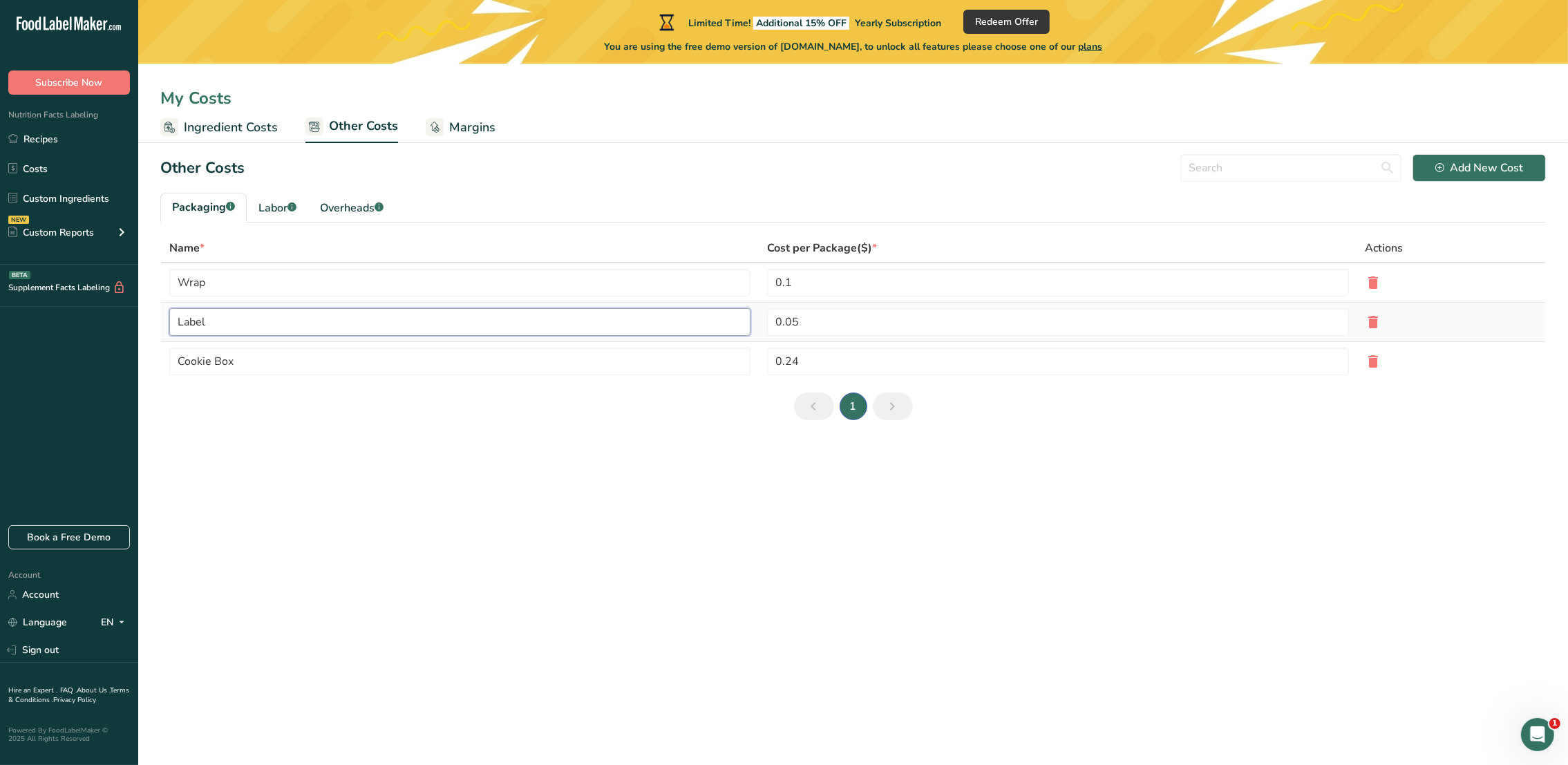
drag, startPoint x: 175, startPoint y: 321, endPoint x: 197, endPoint y: 326, distance: 22.6
click at [234, 326] on input "Label" at bounding box center [460, 321] width 581 height 28
drag, startPoint x: 177, startPoint y: 362, endPoint x: 248, endPoint y: 362, distance: 71.0
click at [248, 362] on input "Cookie Box" at bounding box center [460, 361] width 581 height 28
click at [350, 206] on div "Overheads .a-a{fill:#347362;}.b-a{fill:#fff;}" at bounding box center [351, 207] width 64 height 16
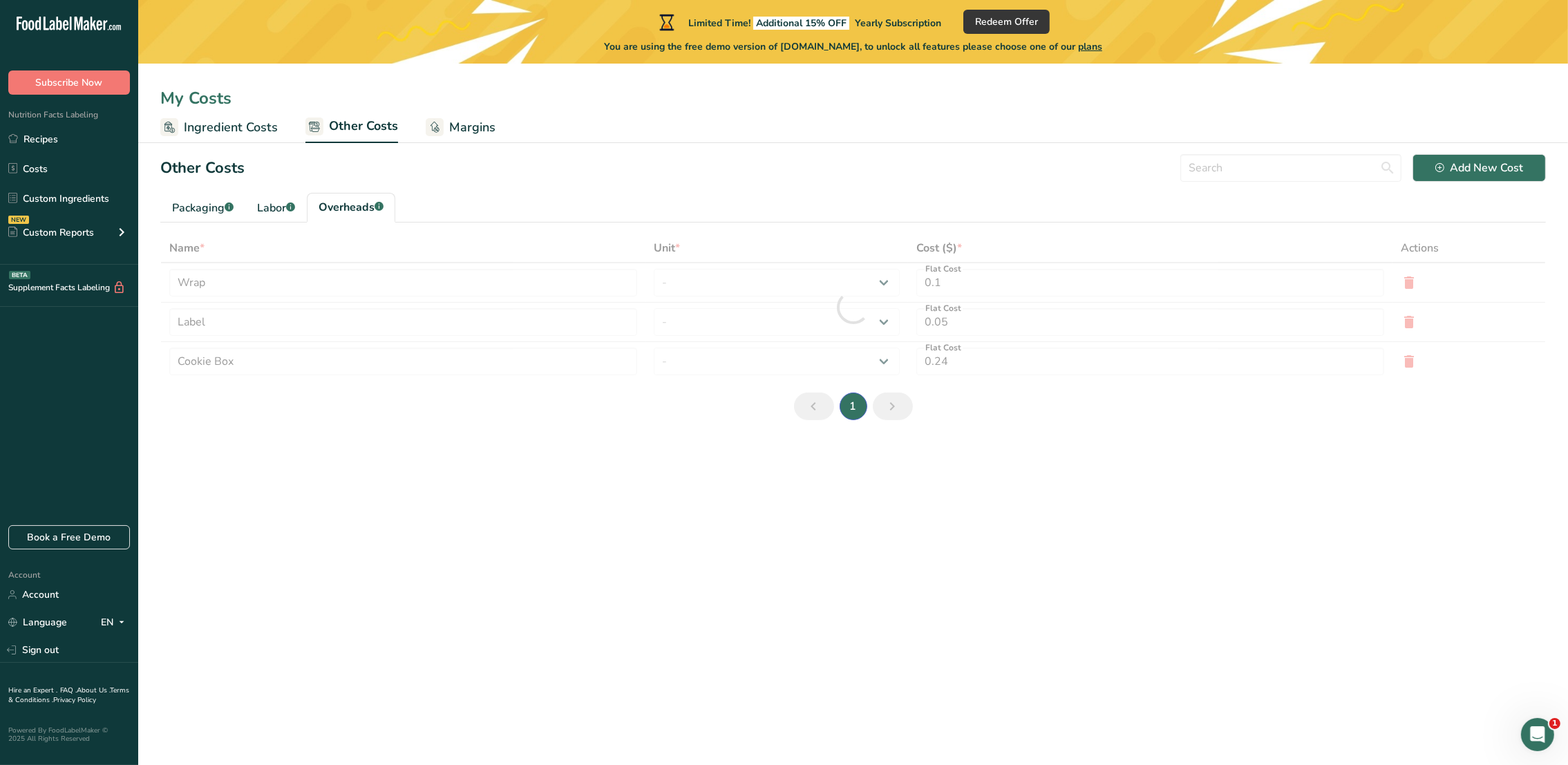
type input "Electricity"
type input "Gas"
type input "5"
select select "1"
type input "1"
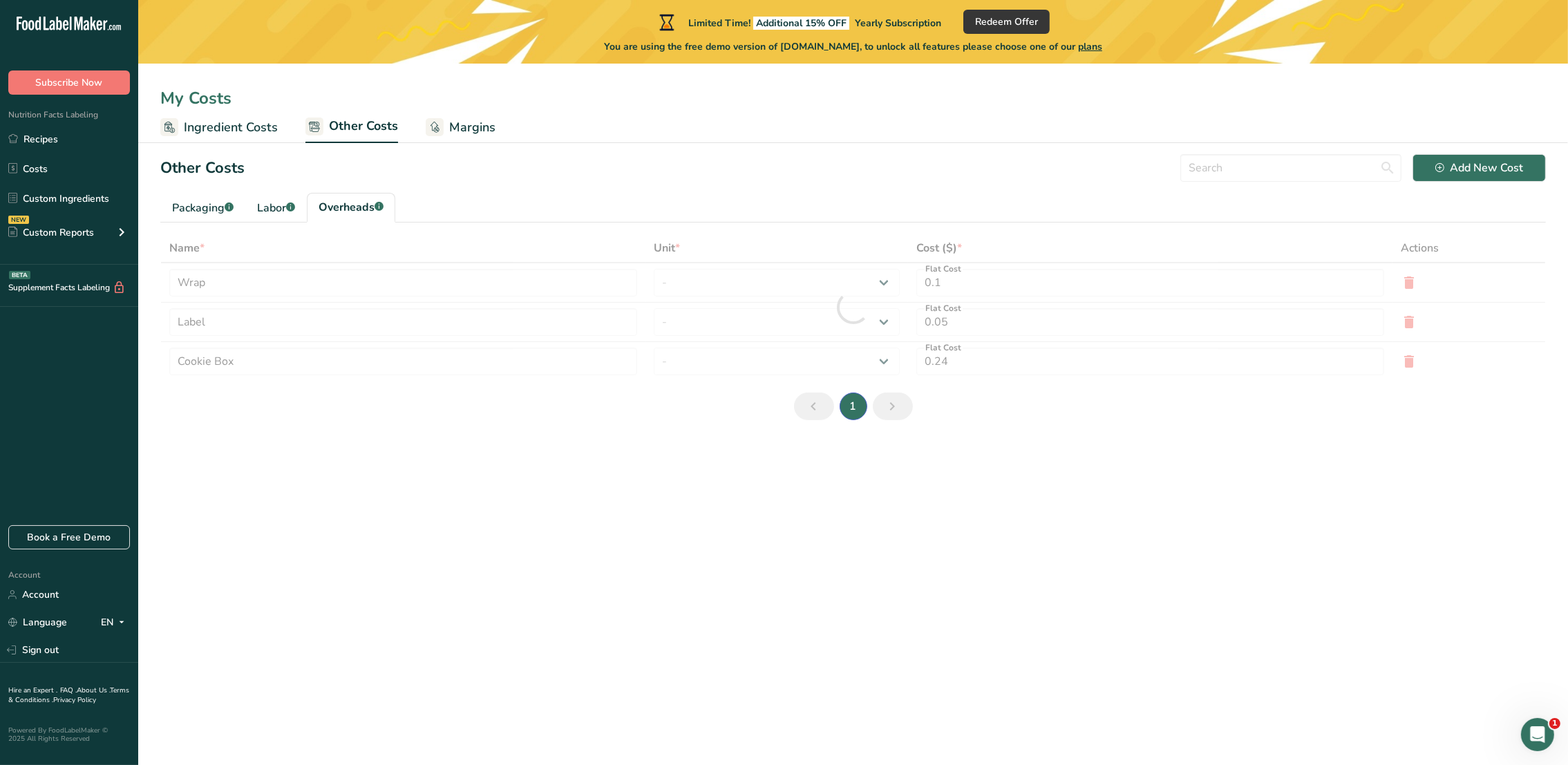
select select "1"
click at [655, 414] on main "Limited Time! Additional 15% OFF Yearly Subscription Redeem Offer You are using…" at bounding box center [784, 382] width 1568 height 765
drag, startPoint x: 172, startPoint y: 204, endPoint x: 223, endPoint y: 211, distance: 51.5
click at [223, 211] on div "Packaging .a-a{fill:#347362;}.b-a{fill:#fff;}" at bounding box center [203, 207] width 62 height 16
type input "Wrap"
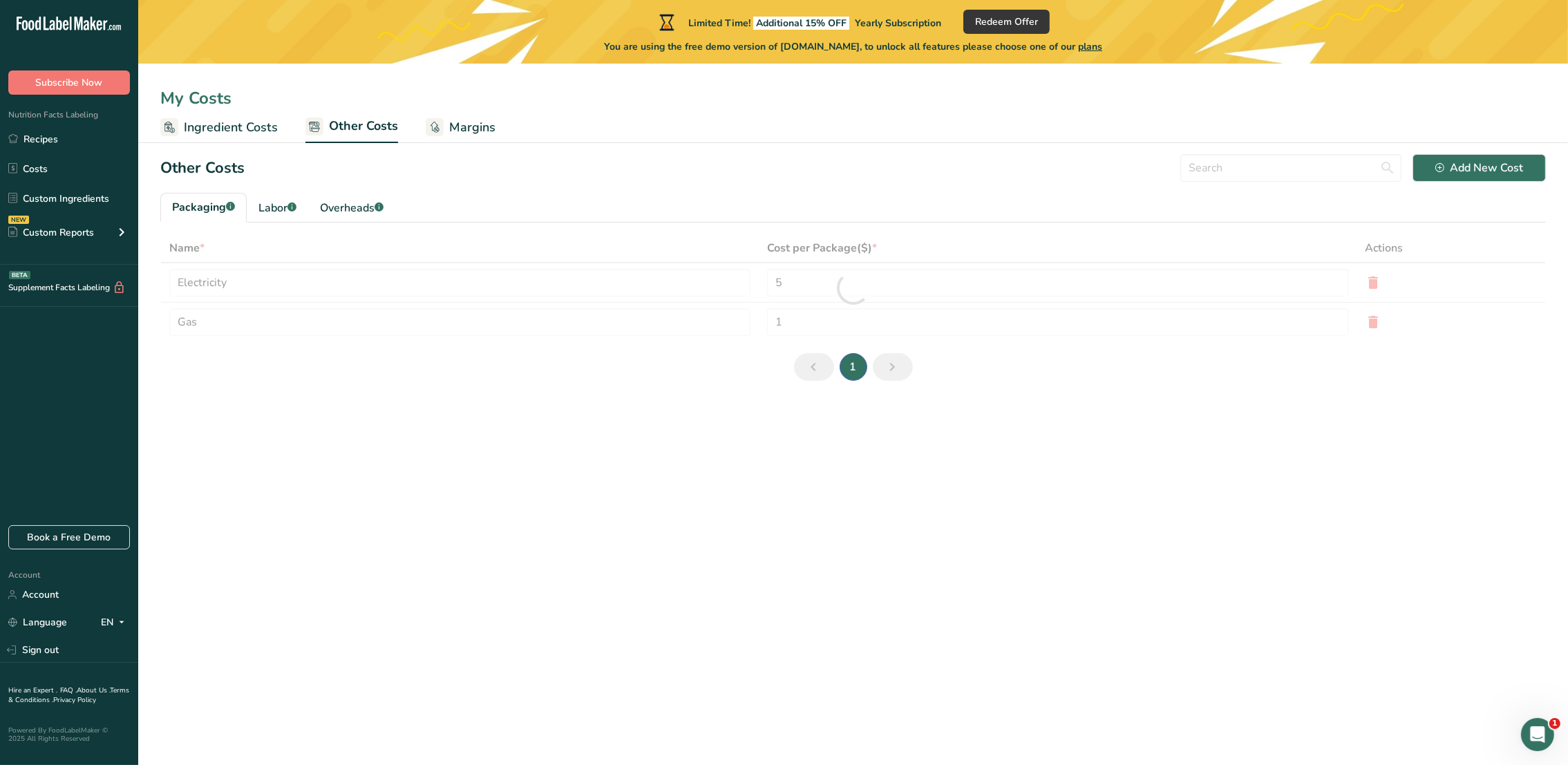
type input "Label"
type input "0.1"
type input "0.05"
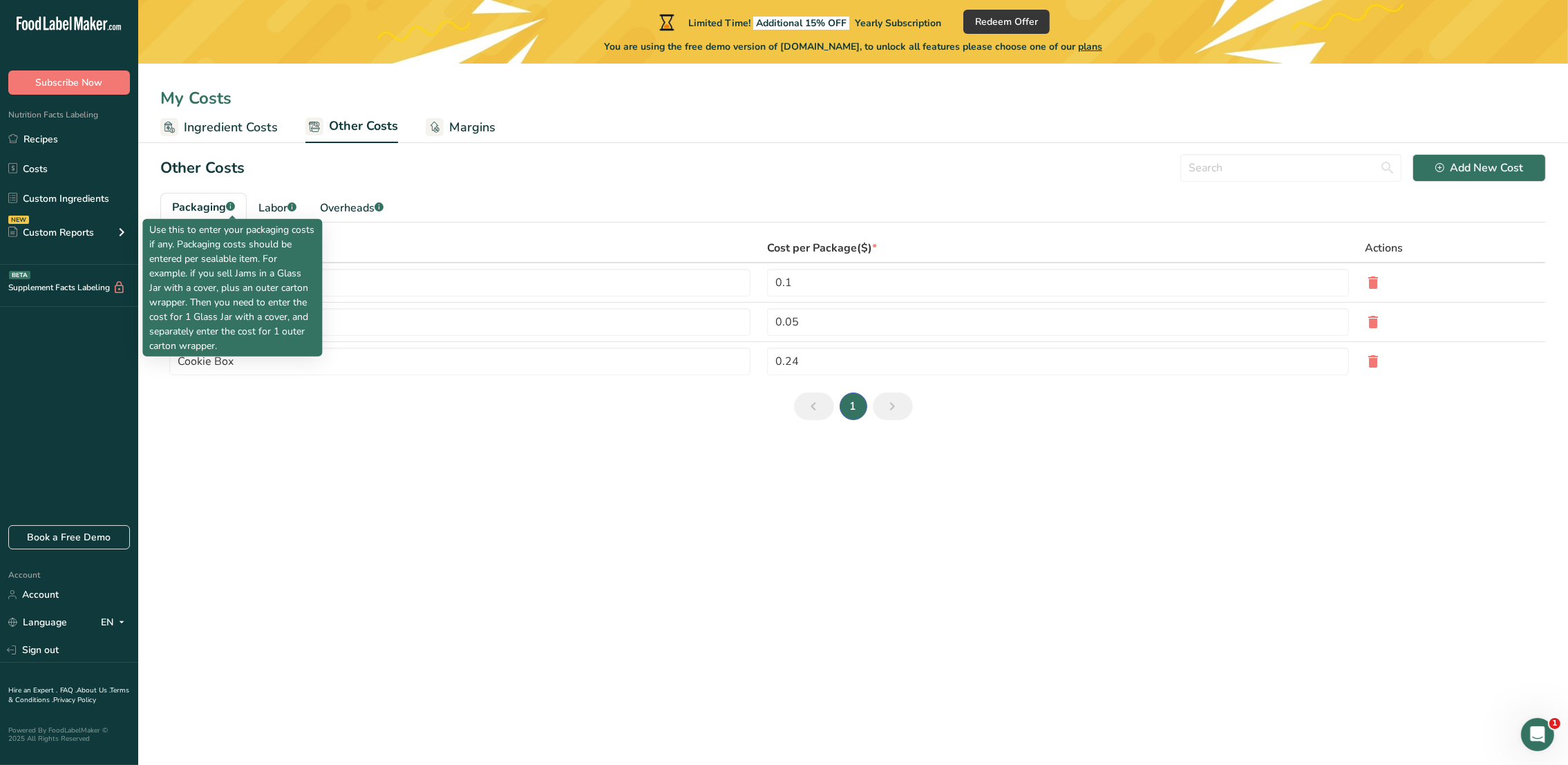
drag, startPoint x: 176, startPoint y: 206, endPoint x: 230, endPoint y: 206, distance: 54.0
click at [230, 206] on div "Packaging .a-a{fill:#347362;}.b-a{fill:#fff;}" at bounding box center [204, 207] width 63 height 16
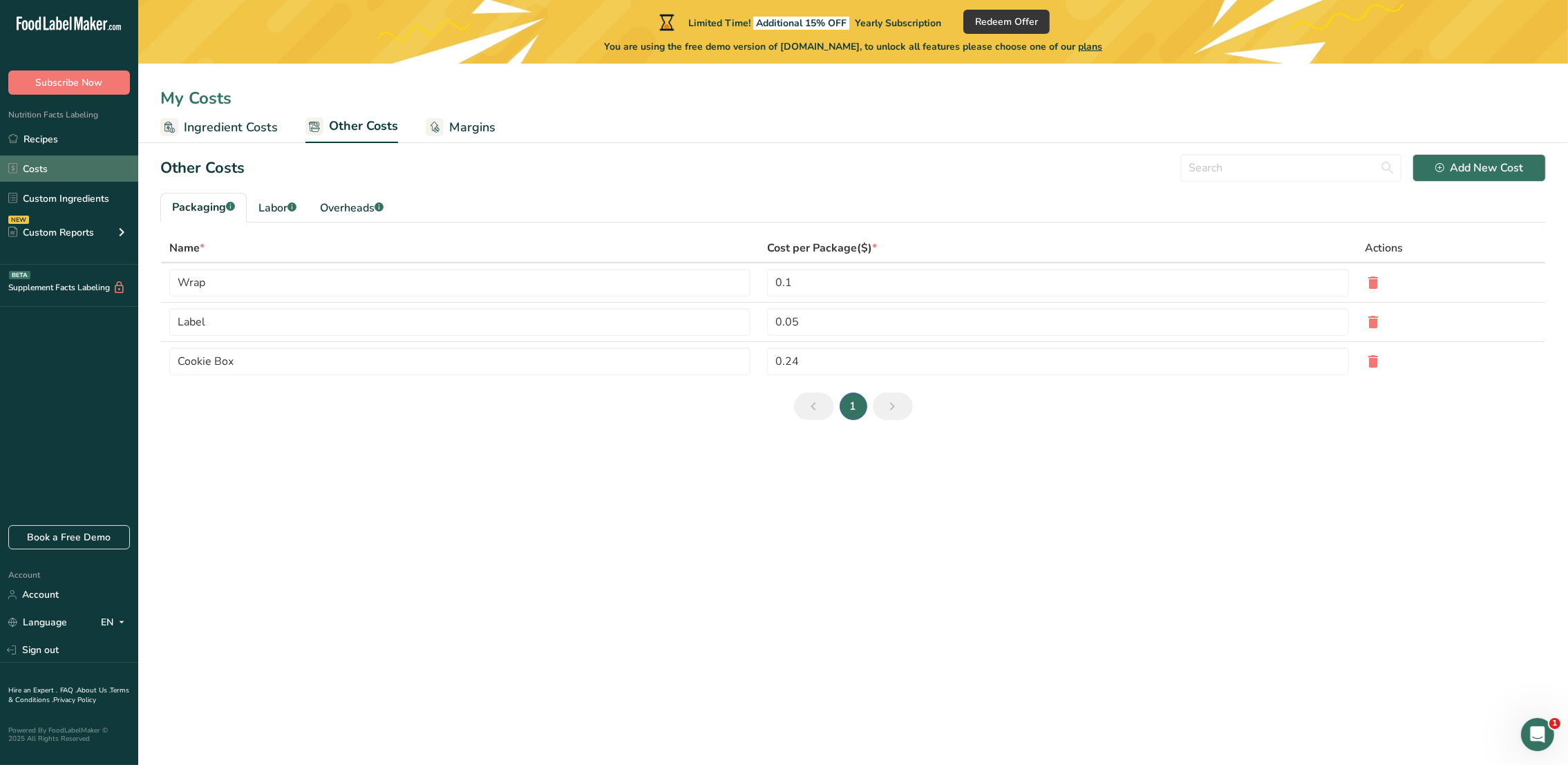
click at [76, 170] on link "Costs" at bounding box center [69, 168] width 138 height 26
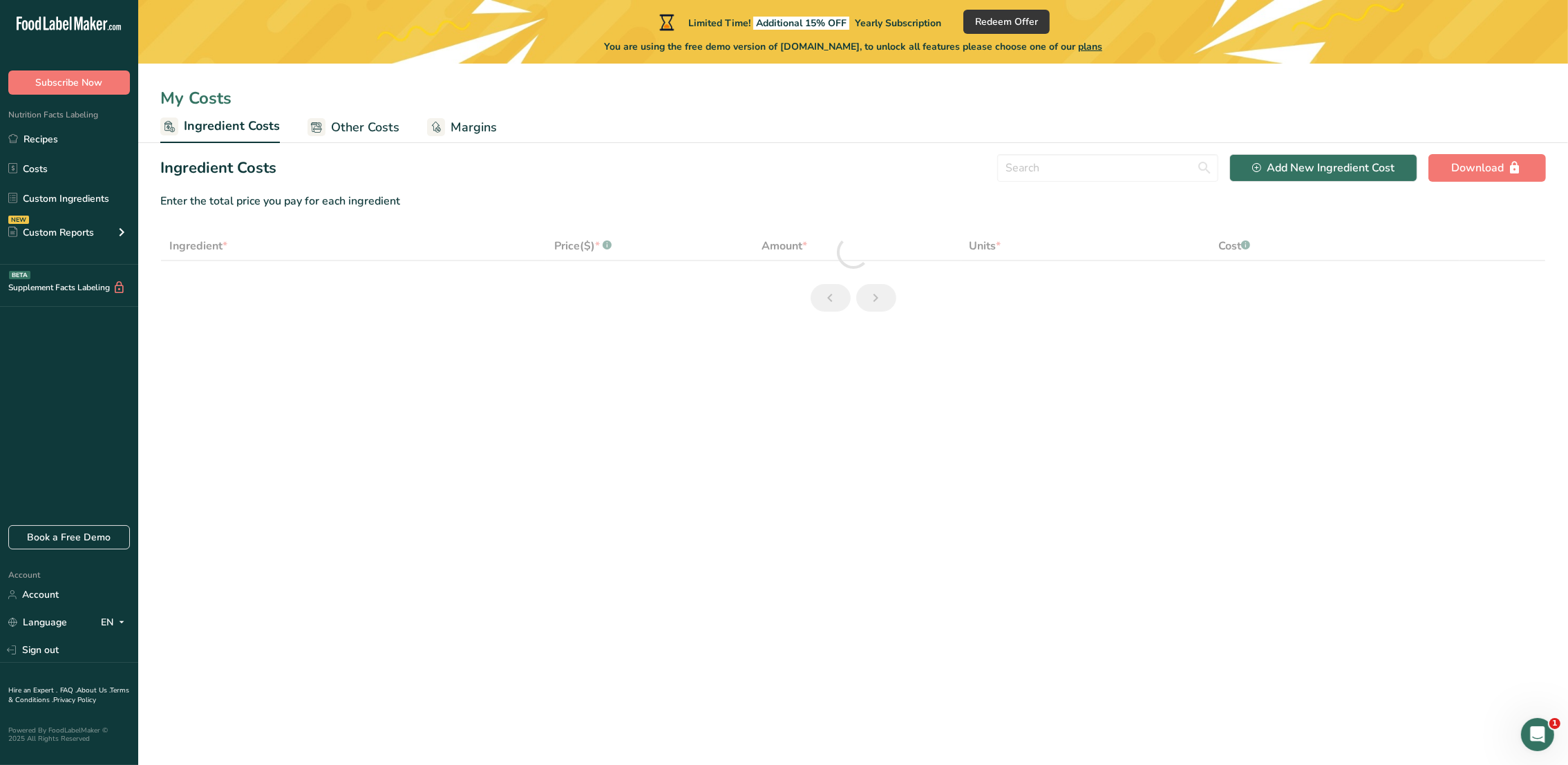
select select "3"
select select "1"
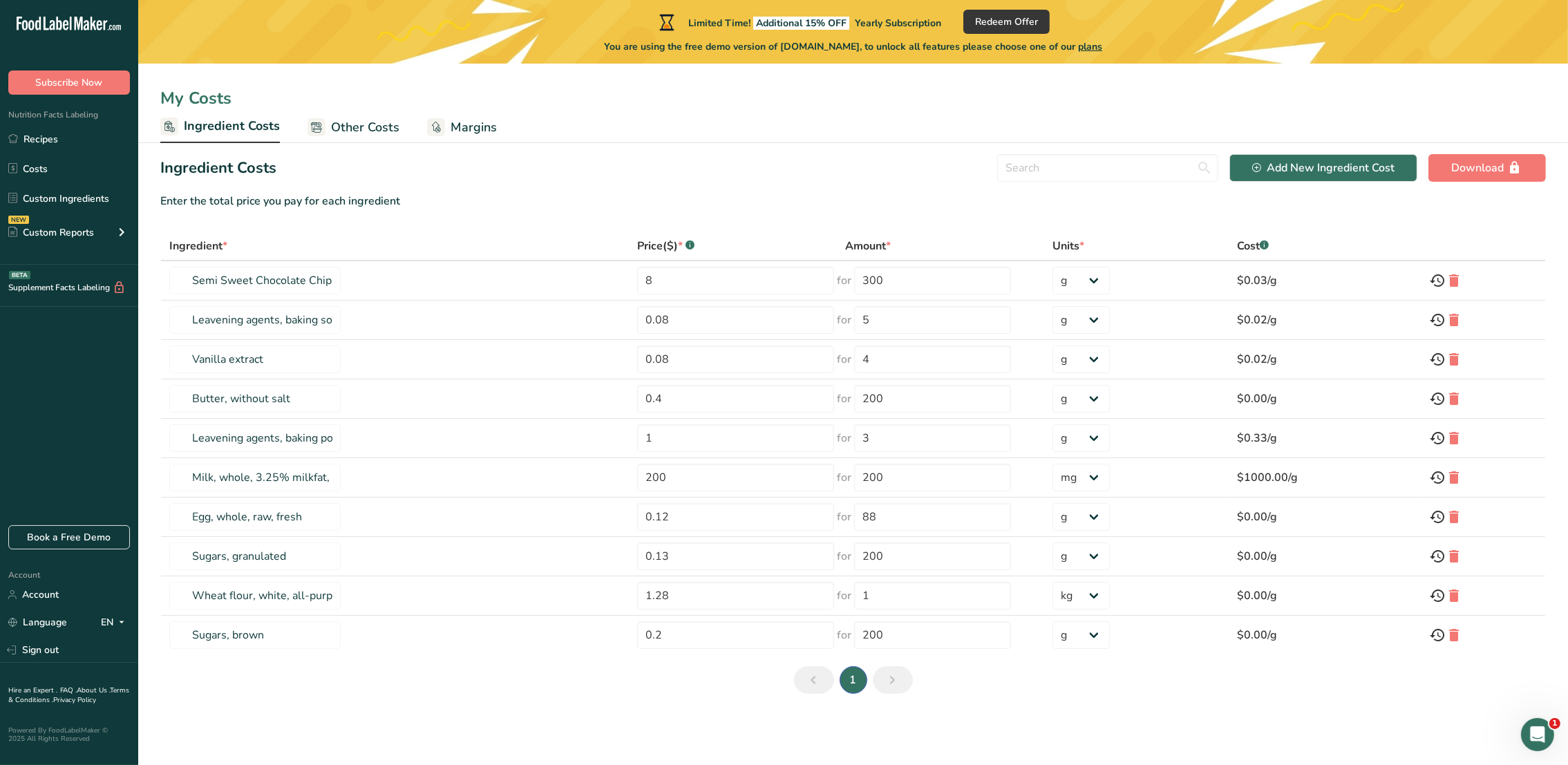
click at [208, 125] on span "Ingredient Costs" at bounding box center [232, 126] width 96 height 19
click at [363, 134] on span "Other Costs" at bounding box center [365, 128] width 68 height 19
